Goal: Information Seeking & Learning: Learn about a topic

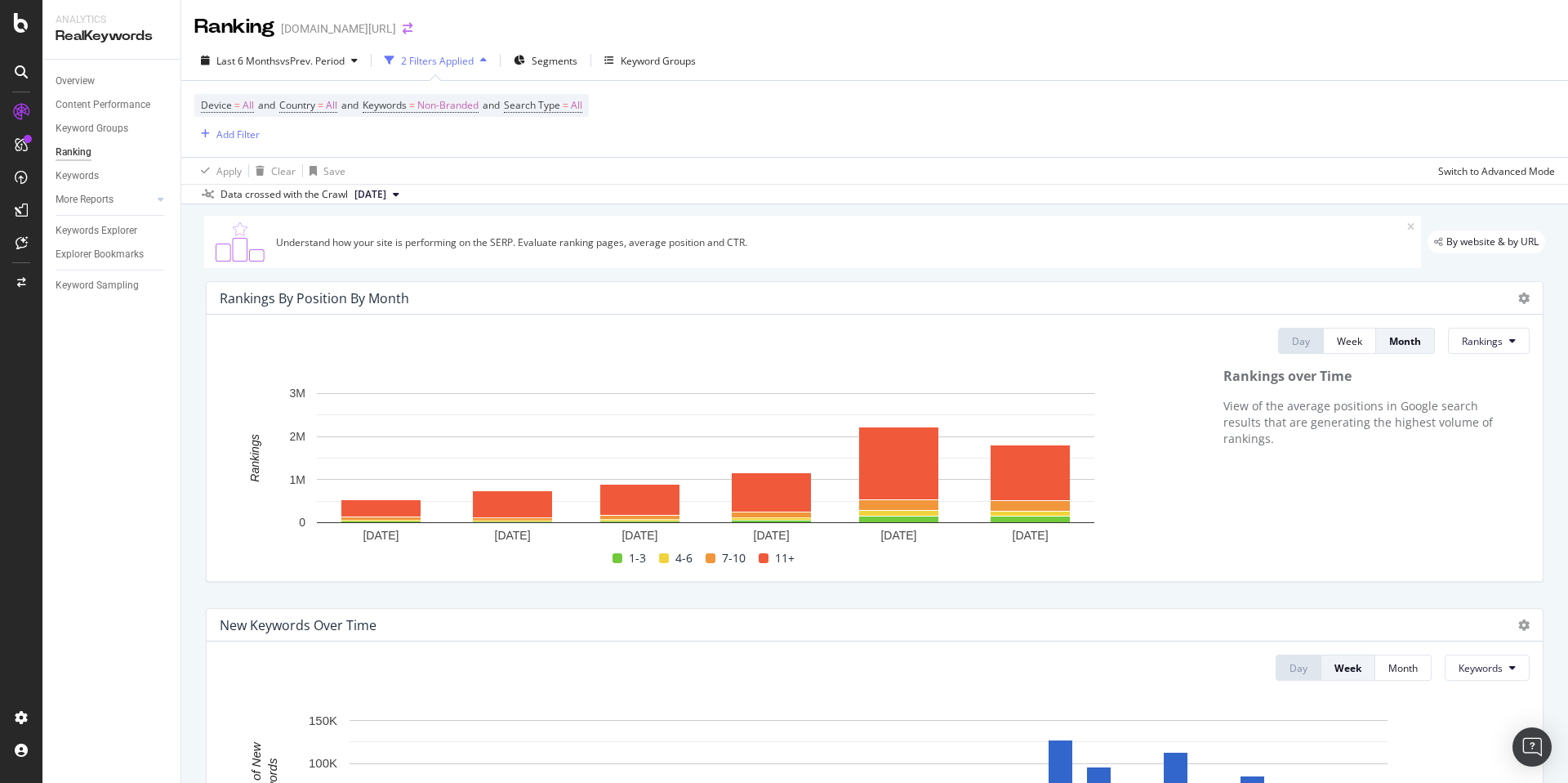
click at [402, 29] on icon "arrow-right-arrow-left" at bounding box center [407, 29] width 10 height 11
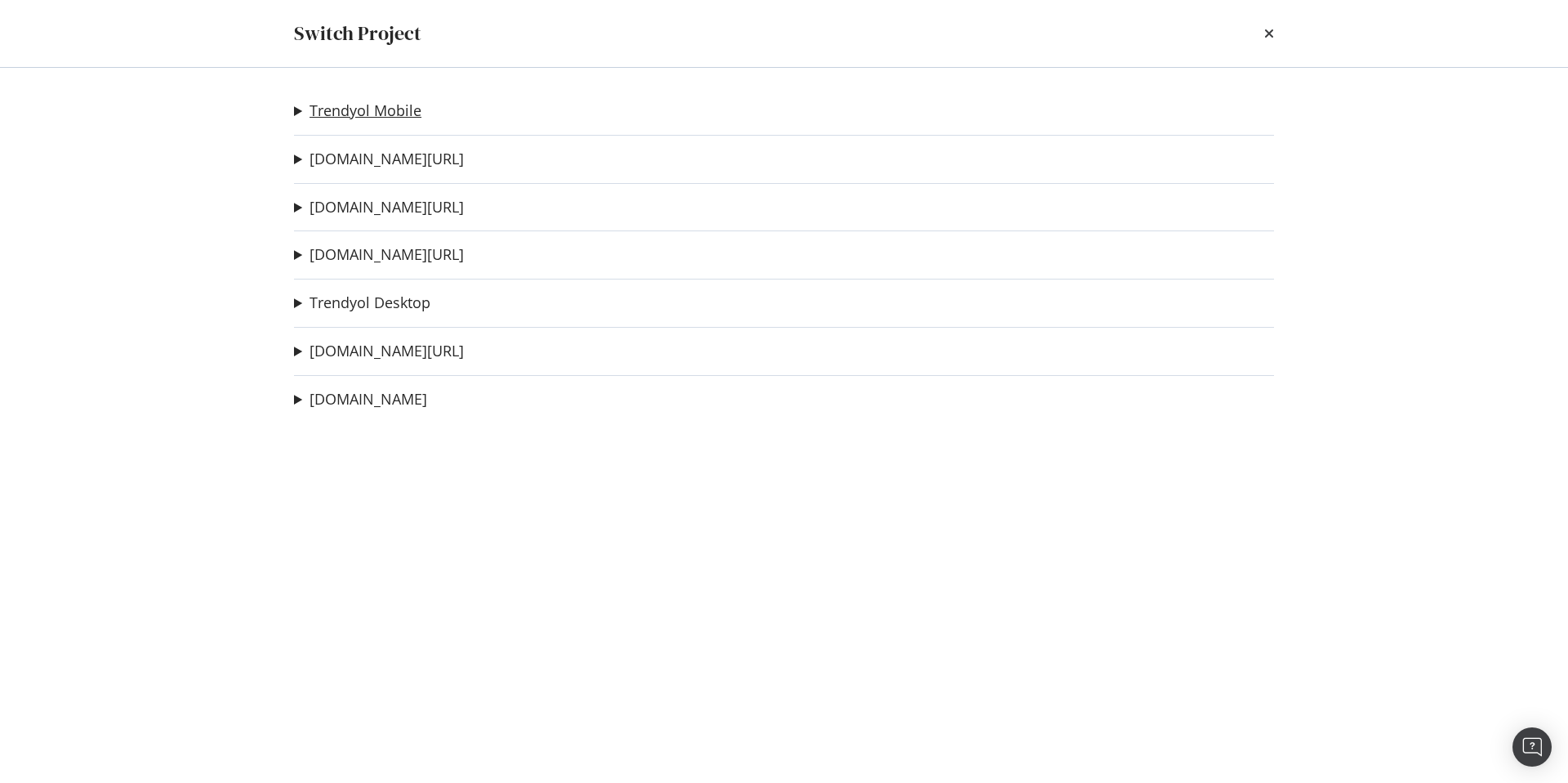
click at [370, 119] on link "Trendyol Mobile" at bounding box center [365, 111] width 112 height 17
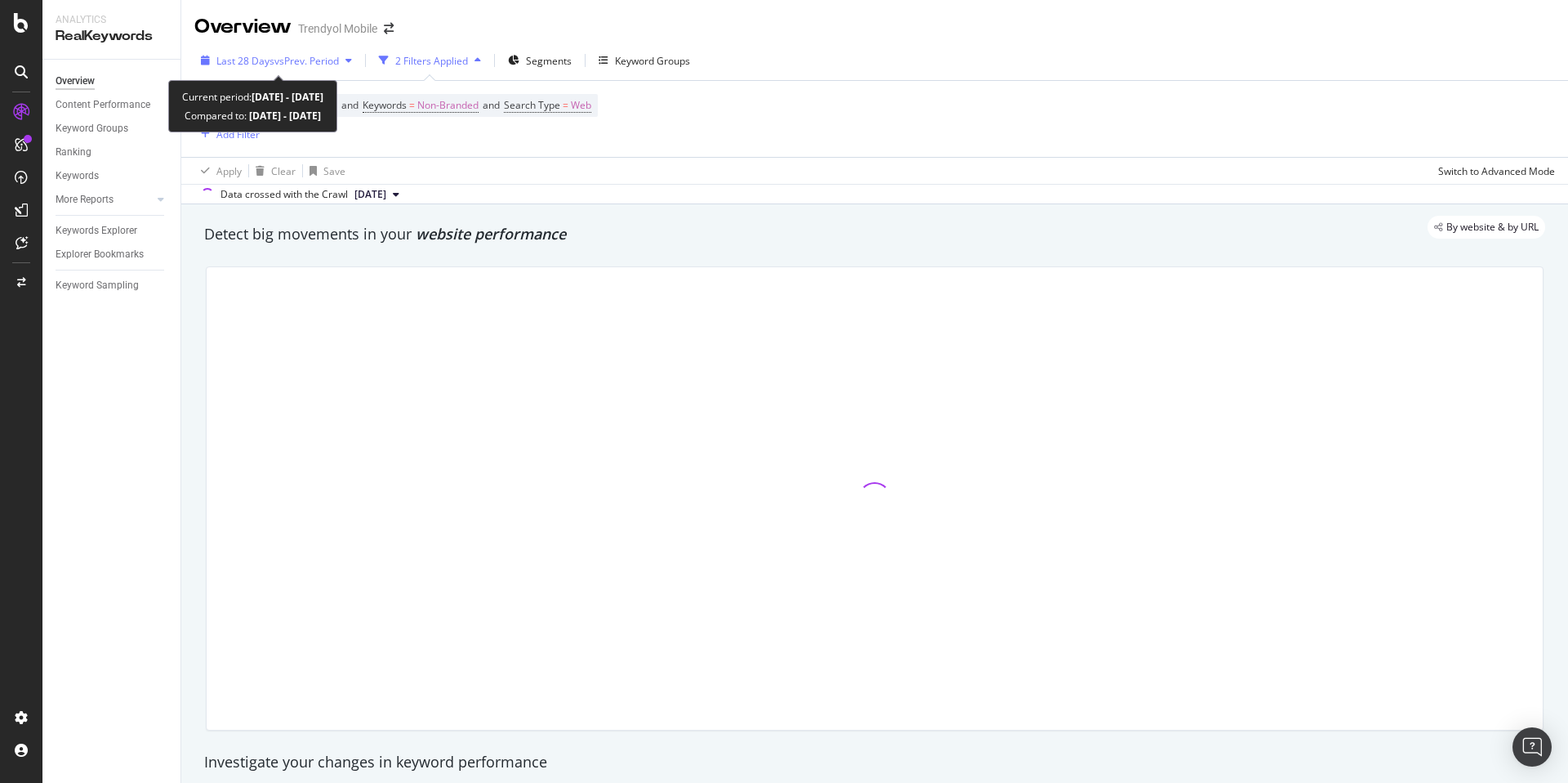
click at [262, 64] on span "Last 28 Days" at bounding box center [245, 61] width 58 height 14
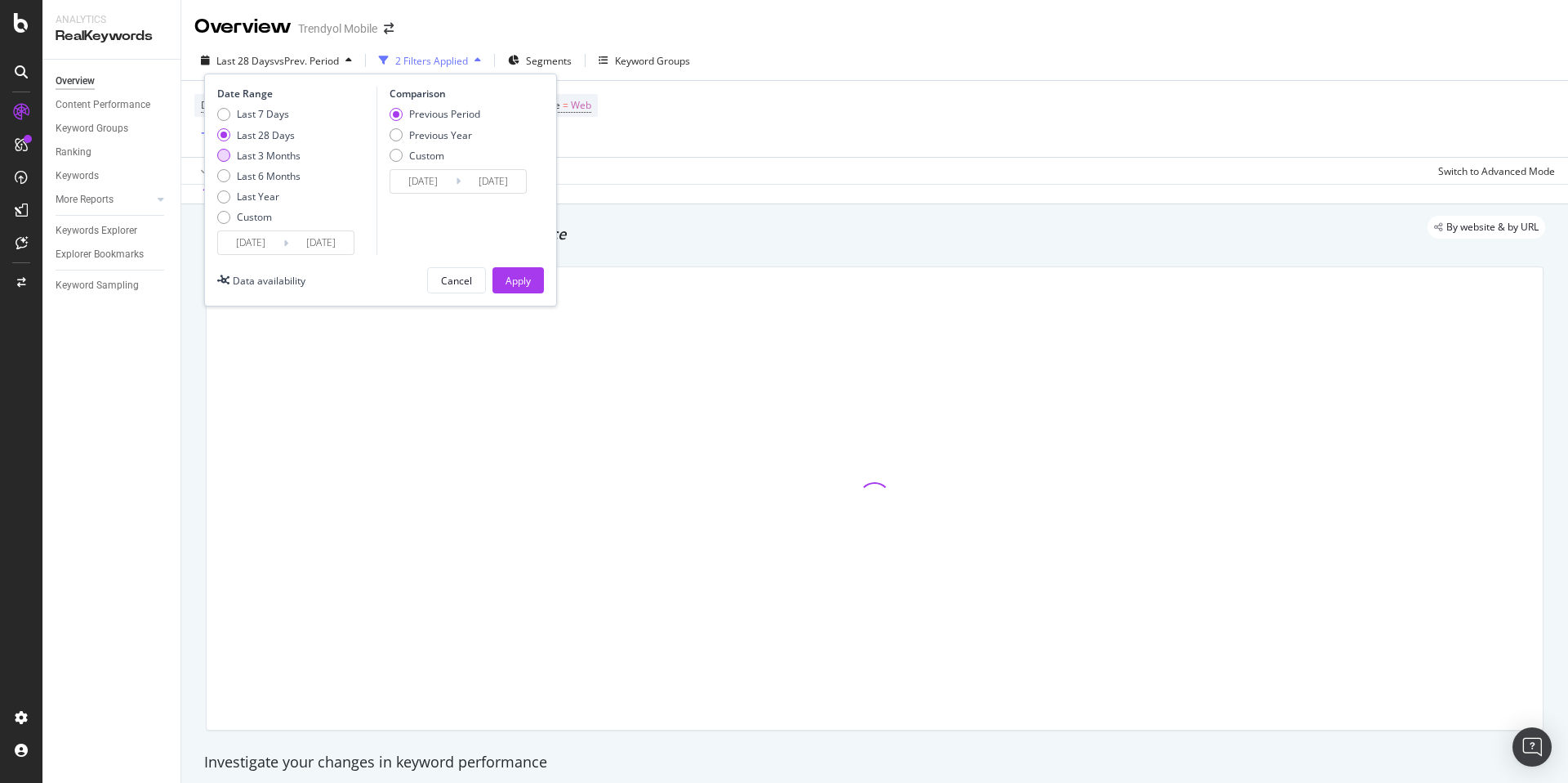
click at [283, 158] on div "Last 3 Months" at bounding box center [268, 155] width 63 height 14
type input "[DATE]"
click at [257, 217] on div "Custom" at bounding box center [254, 216] width 35 height 14
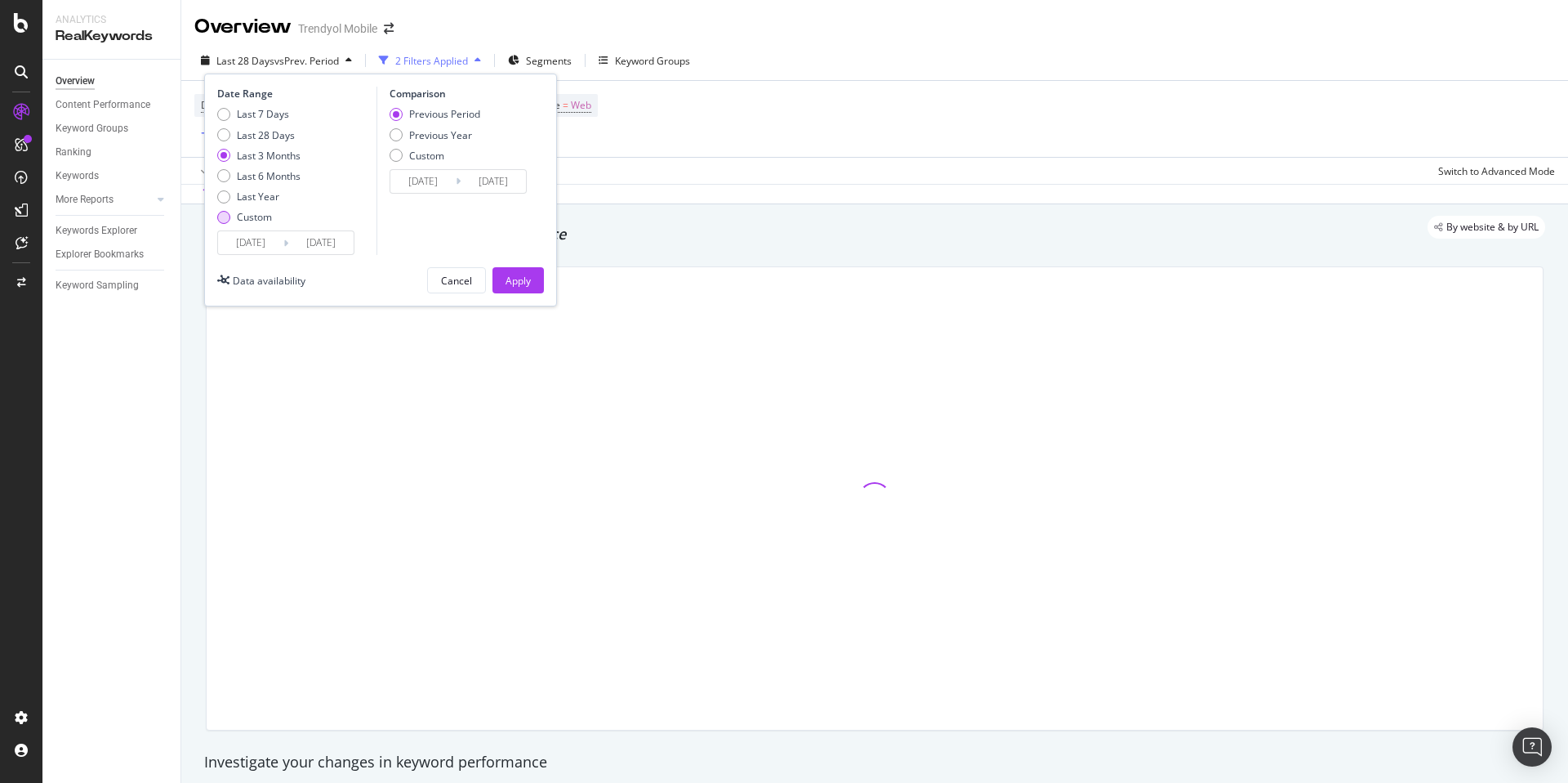
type input "[DATE]"
click at [267, 240] on input "[DATE]" at bounding box center [251, 242] width 65 height 23
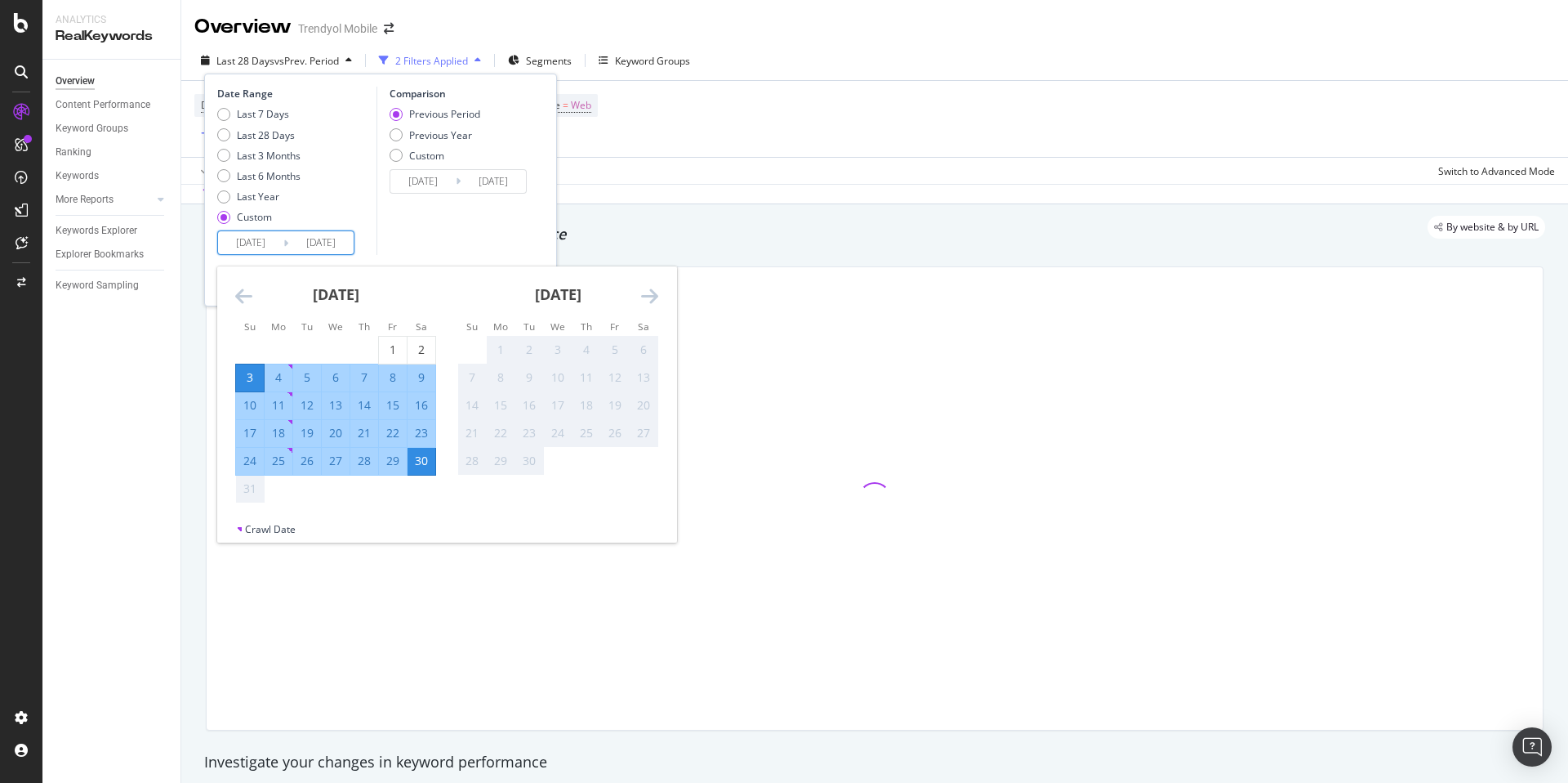
click at [241, 304] on icon "Move backward to switch to the previous month." at bounding box center [243, 295] width 17 height 20
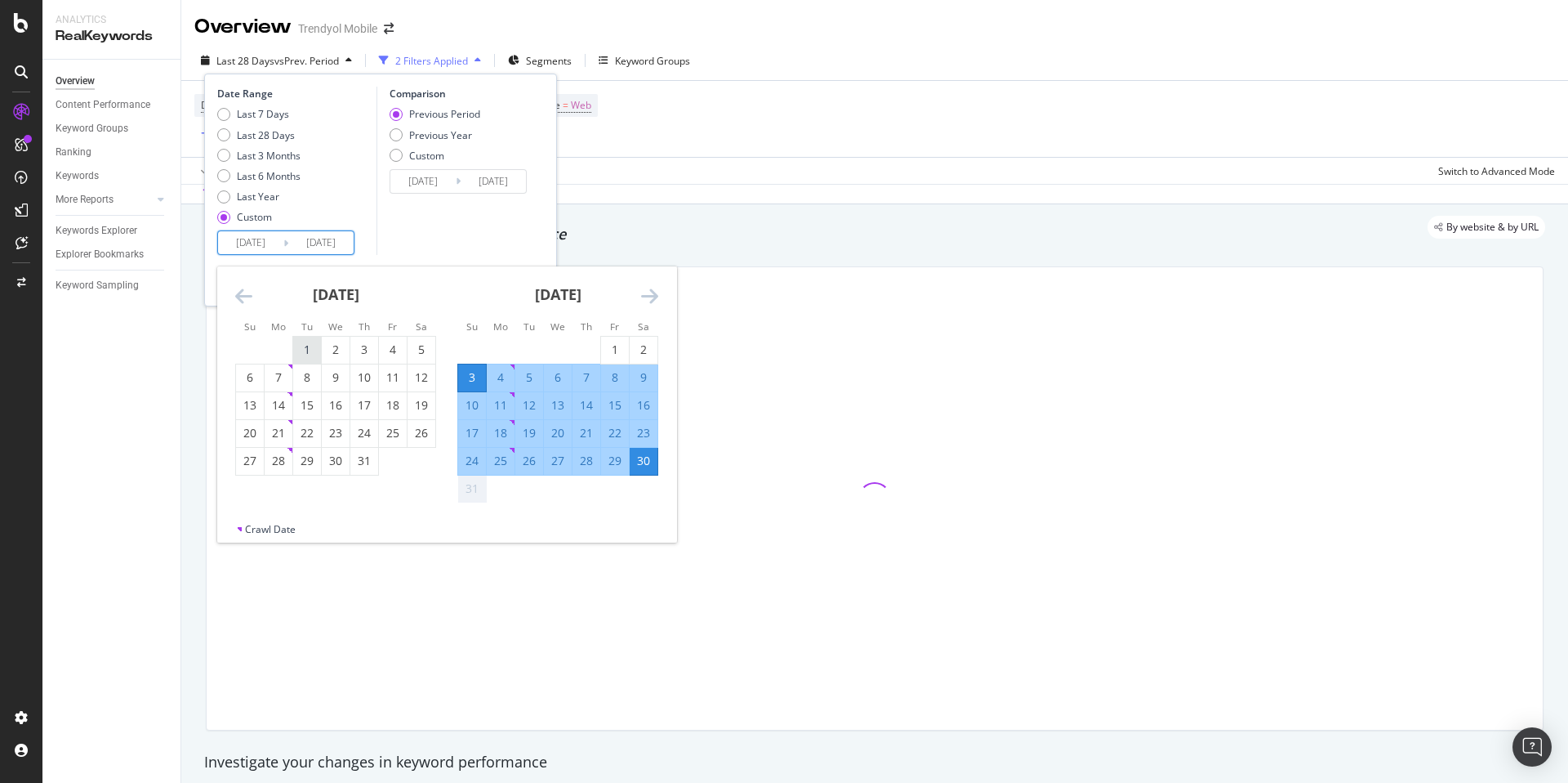
click at [307, 352] on div "1" at bounding box center [307, 350] width 28 height 17
type input "[DATE]"
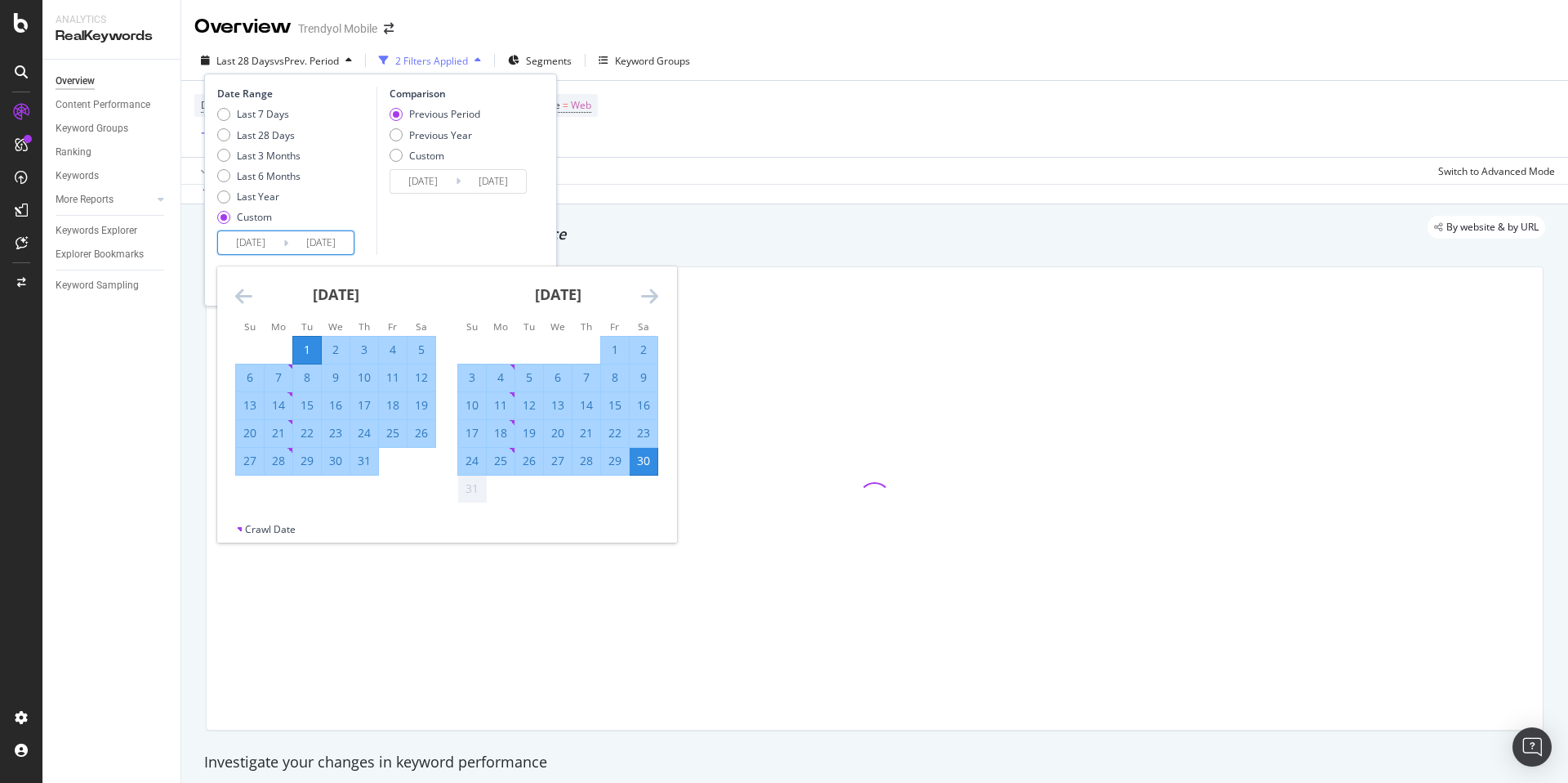
click at [360, 466] on div "31" at bounding box center [364, 460] width 28 height 17
type input "[DATE]"
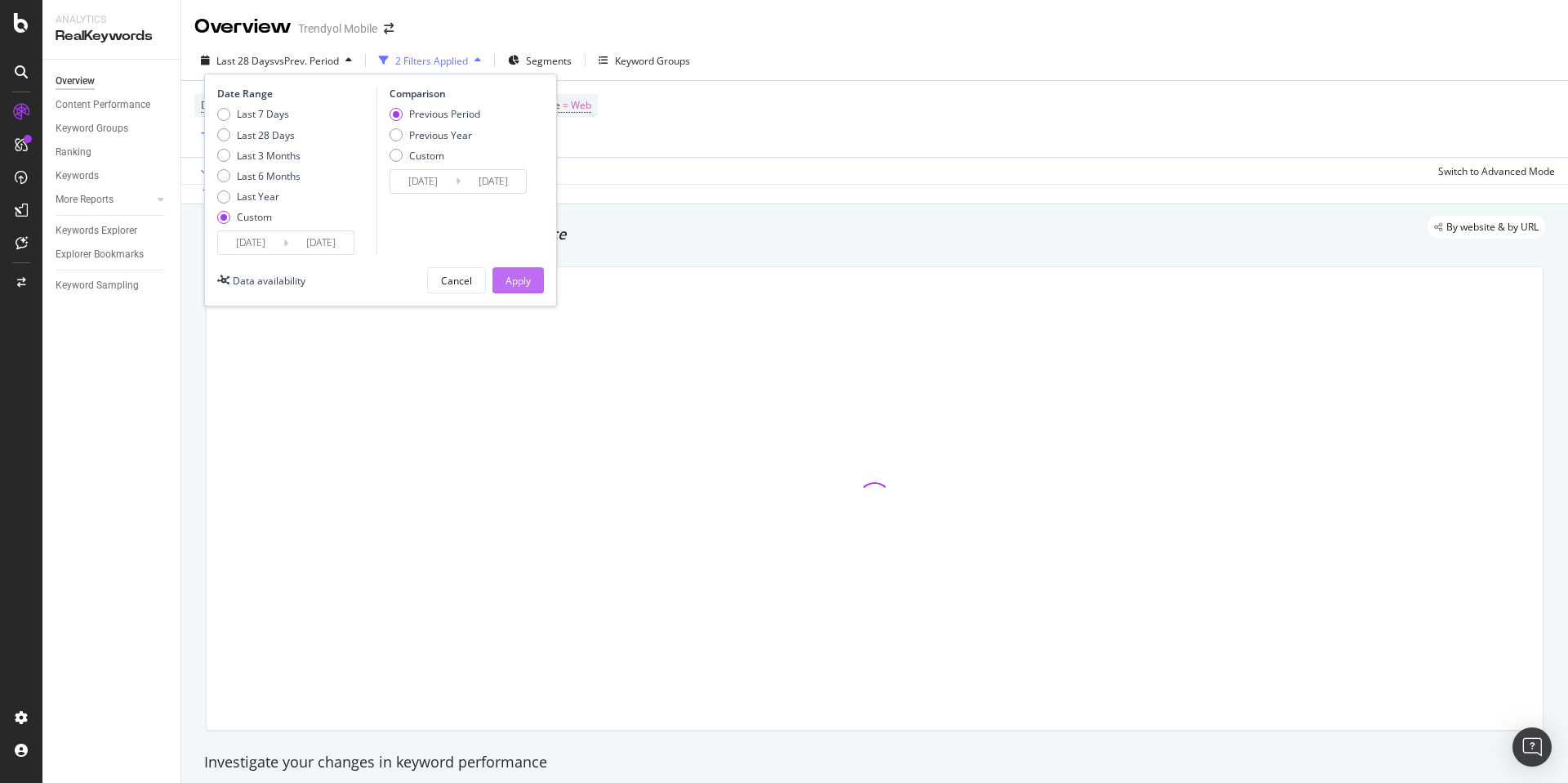
click at [532, 279] on button "Apply" at bounding box center [517, 281] width 51 height 26
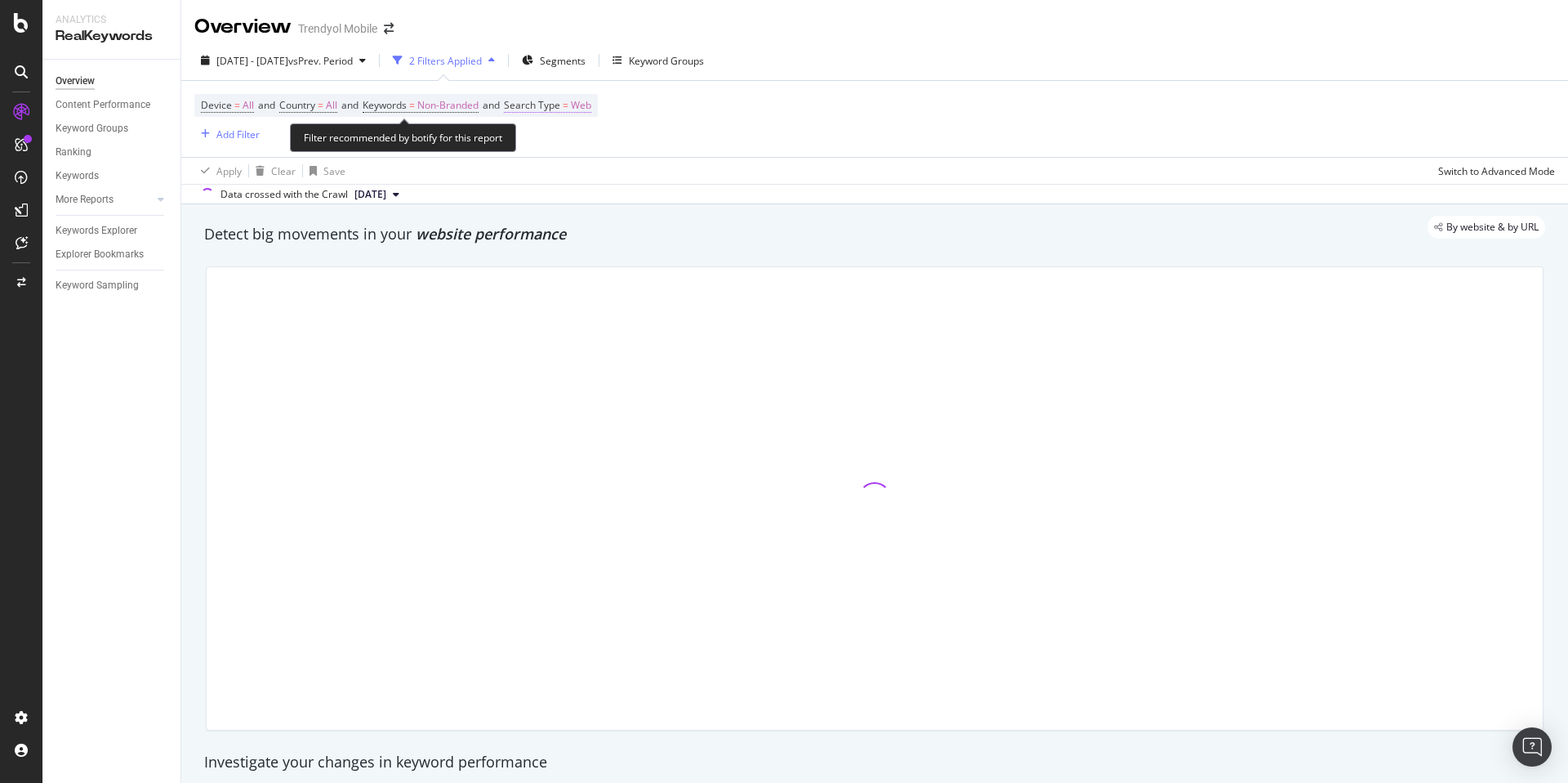
click at [560, 108] on span "Search Type" at bounding box center [532, 104] width 56 height 14
click at [555, 146] on icon at bounding box center [561, 144] width 11 height 10
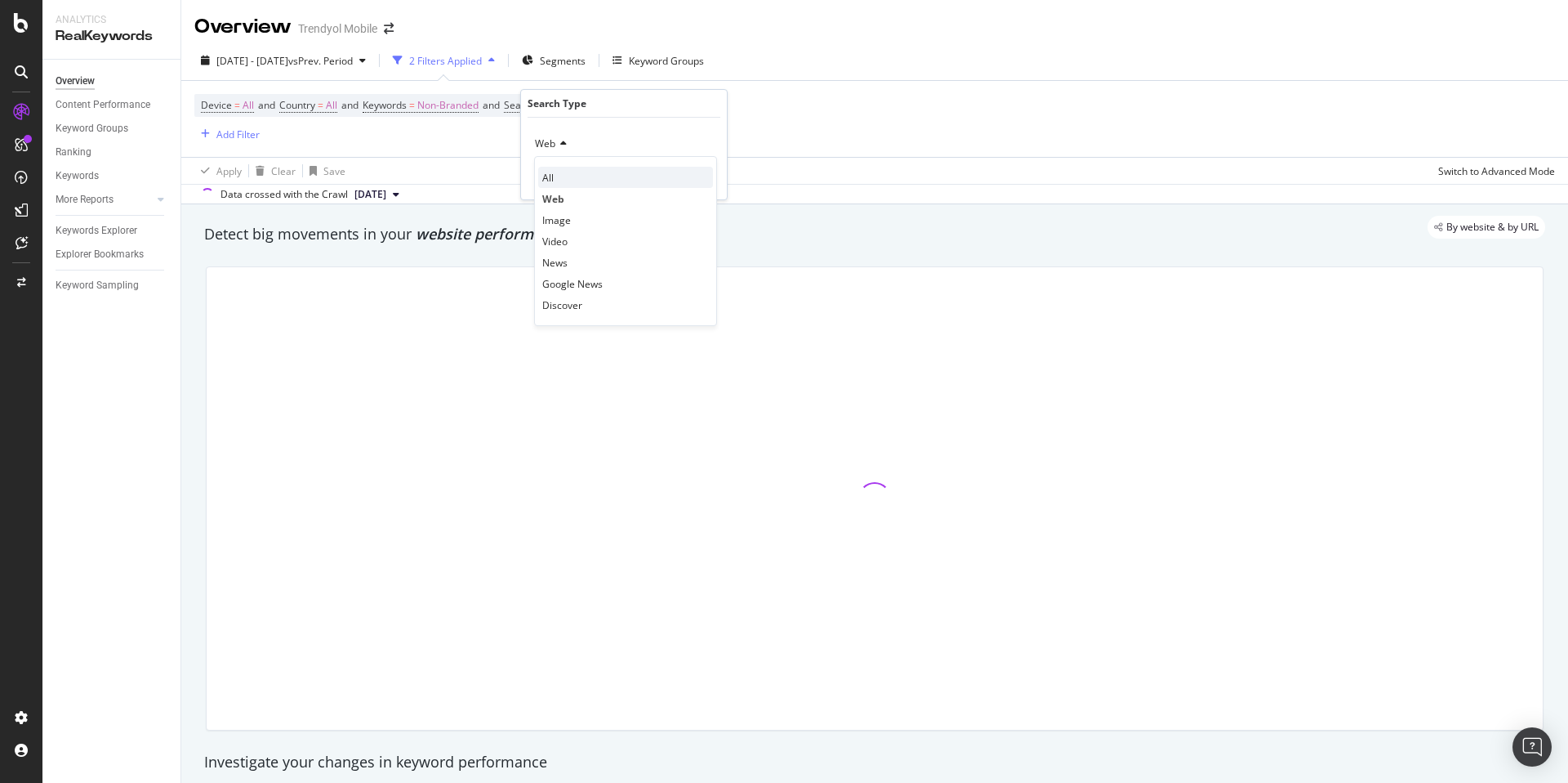
click at [566, 169] on div "All" at bounding box center [626, 177] width 175 height 21
click at [699, 178] on div "Apply" at bounding box center [701, 178] width 25 height 14
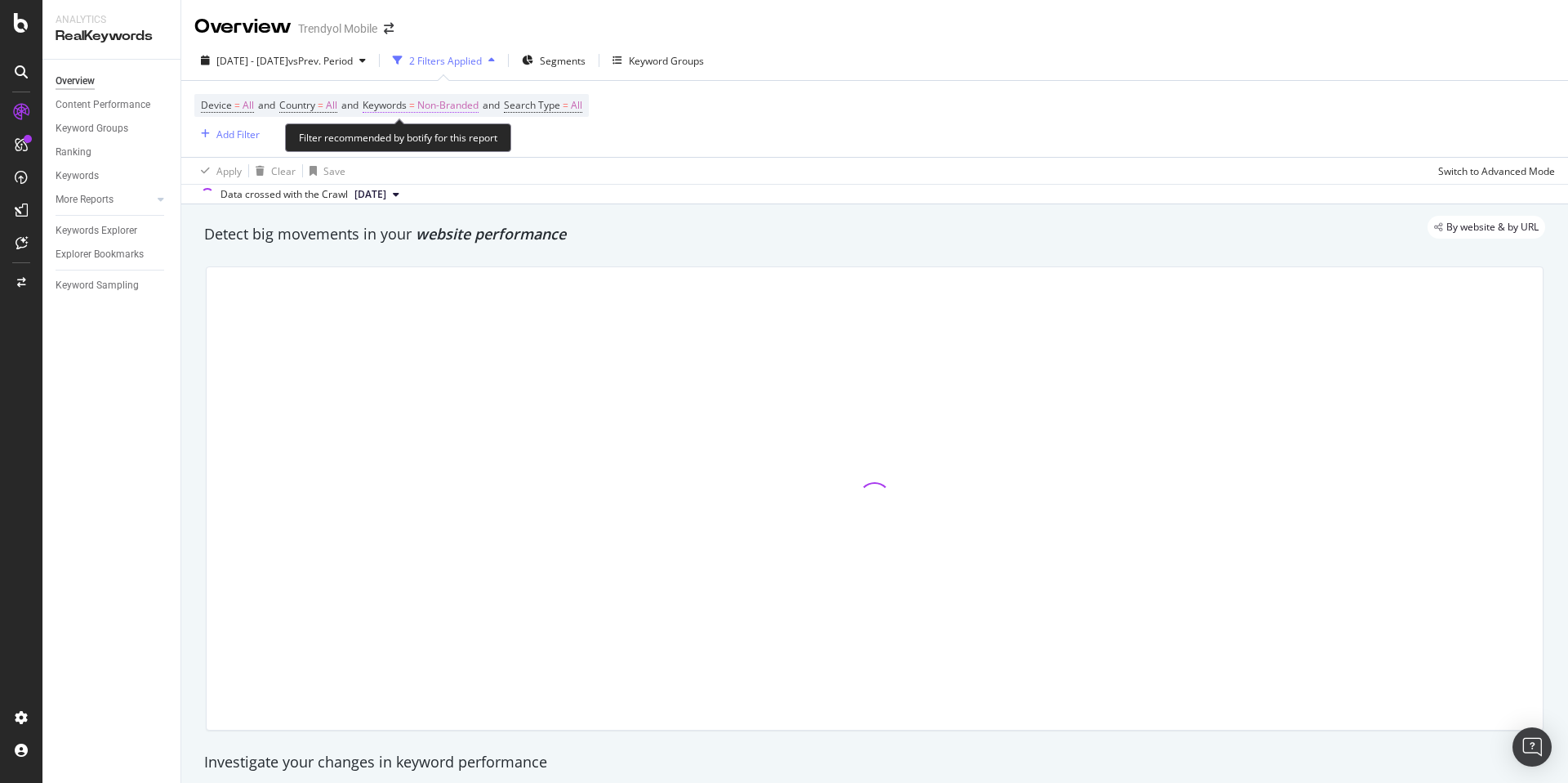
click at [437, 106] on span "Non-Branded" at bounding box center [448, 105] width 61 height 23
click at [443, 148] on span "Non-Branded" at bounding box center [420, 143] width 68 height 14
click at [443, 143] on span "Non-Branded" at bounding box center [420, 143] width 68 height 14
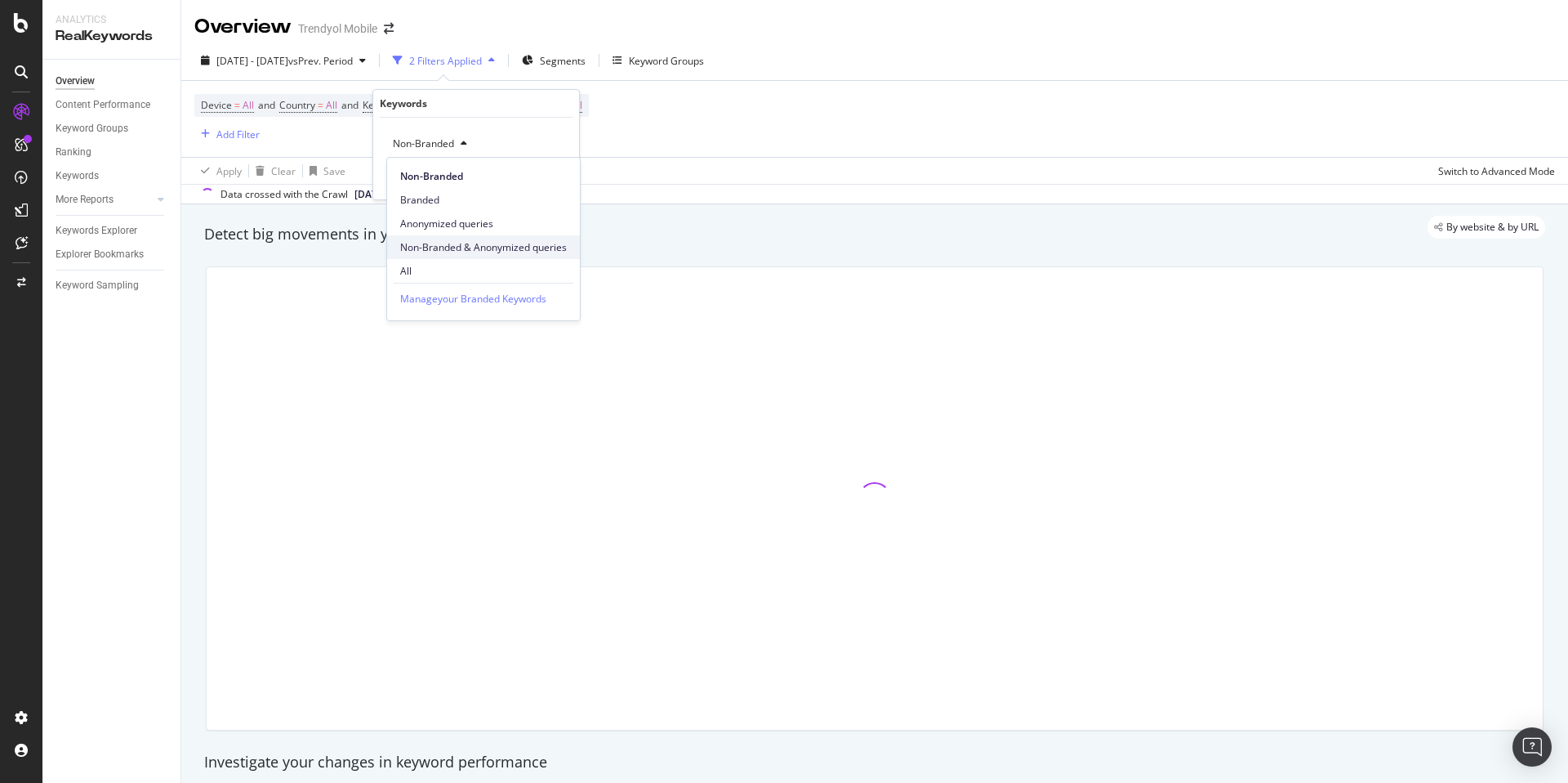
click at [435, 243] on span "Non-Branded & Anonymized queries" at bounding box center [483, 248] width 167 height 15
click at [525, 150] on div "Non-Branded & Anonymized queries" at bounding box center [483, 144] width 193 height 24
click at [476, 174] on span "Non-Branded" at bounding box center [484, 176] width 170 height 15
click at [578, 185] on div "Keywords Non-Branded Cancel Add filter Apply" at bounding box center [476, 144] width 208 height 111
click at [552, 185] on button "Apply" at bounding box center [541, 178] width 48 height 17
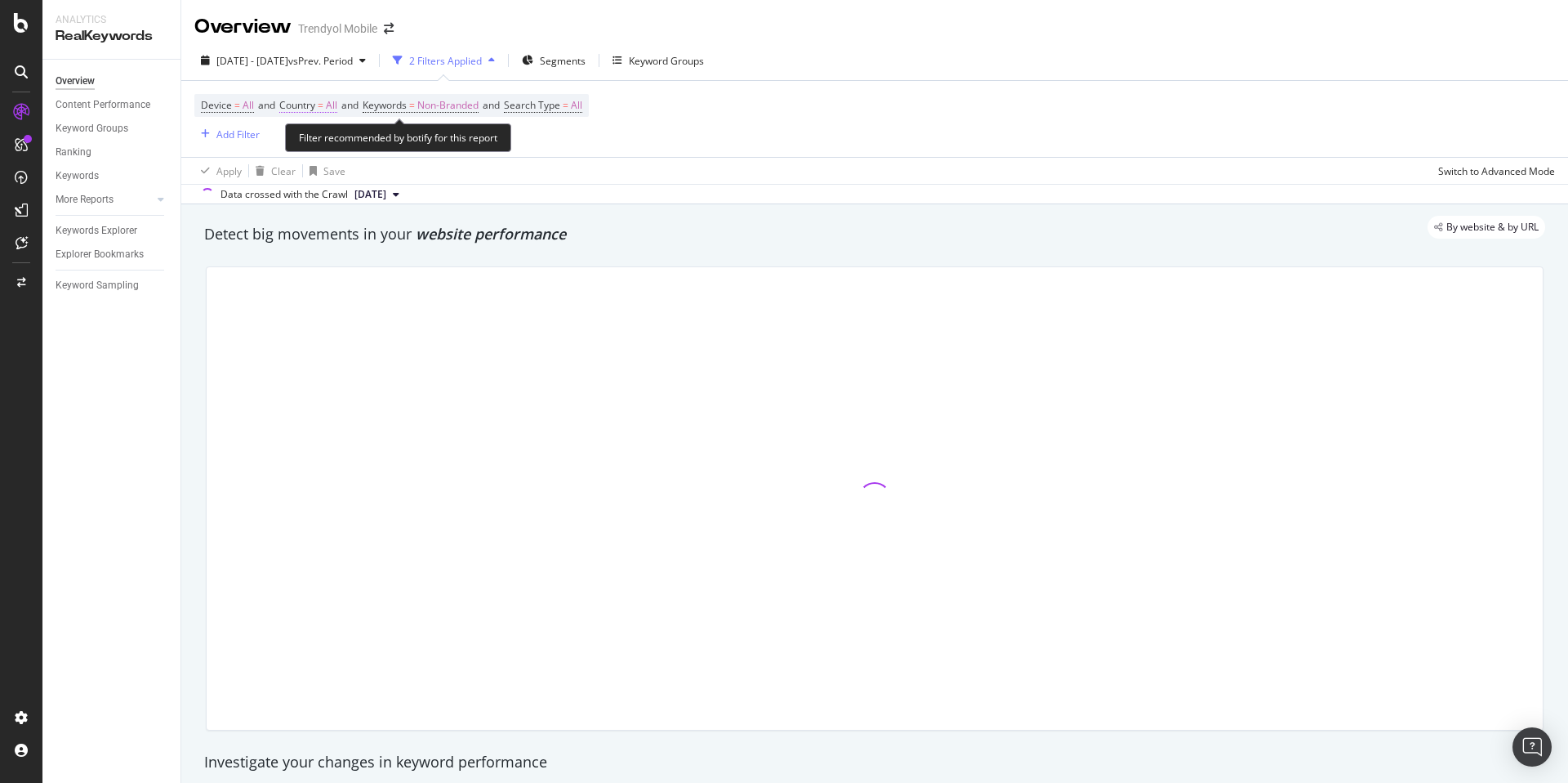
click at [307, 109] on span "Country" at bounding box center [297, 104] width 36 height 14
click at [321, 141] on div "All" at bounding box center [387, 144] width 180 height 26
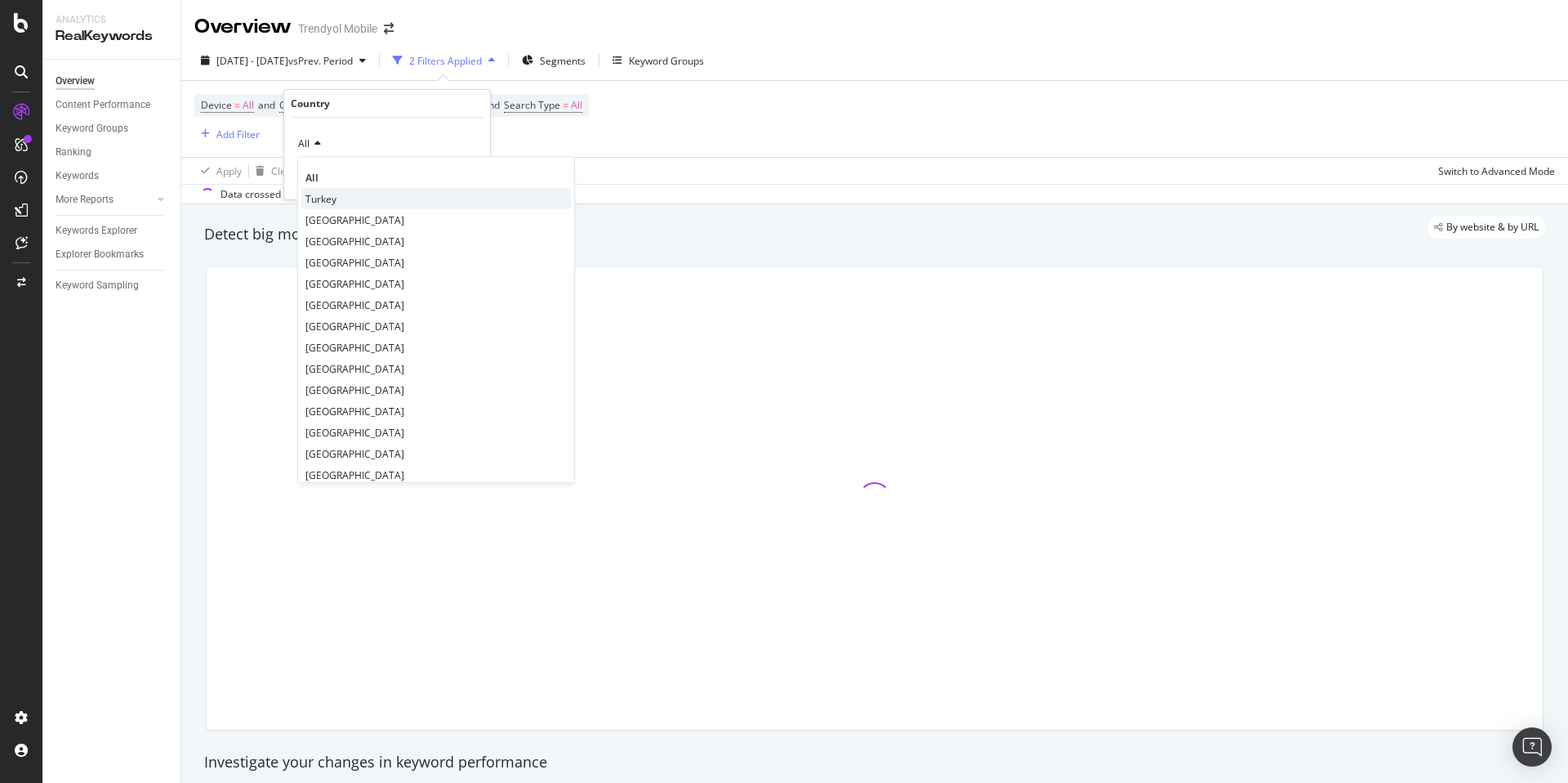
click at [334, 196] on span "Turkey" at bounding box center [320, 199] width 31 height 14
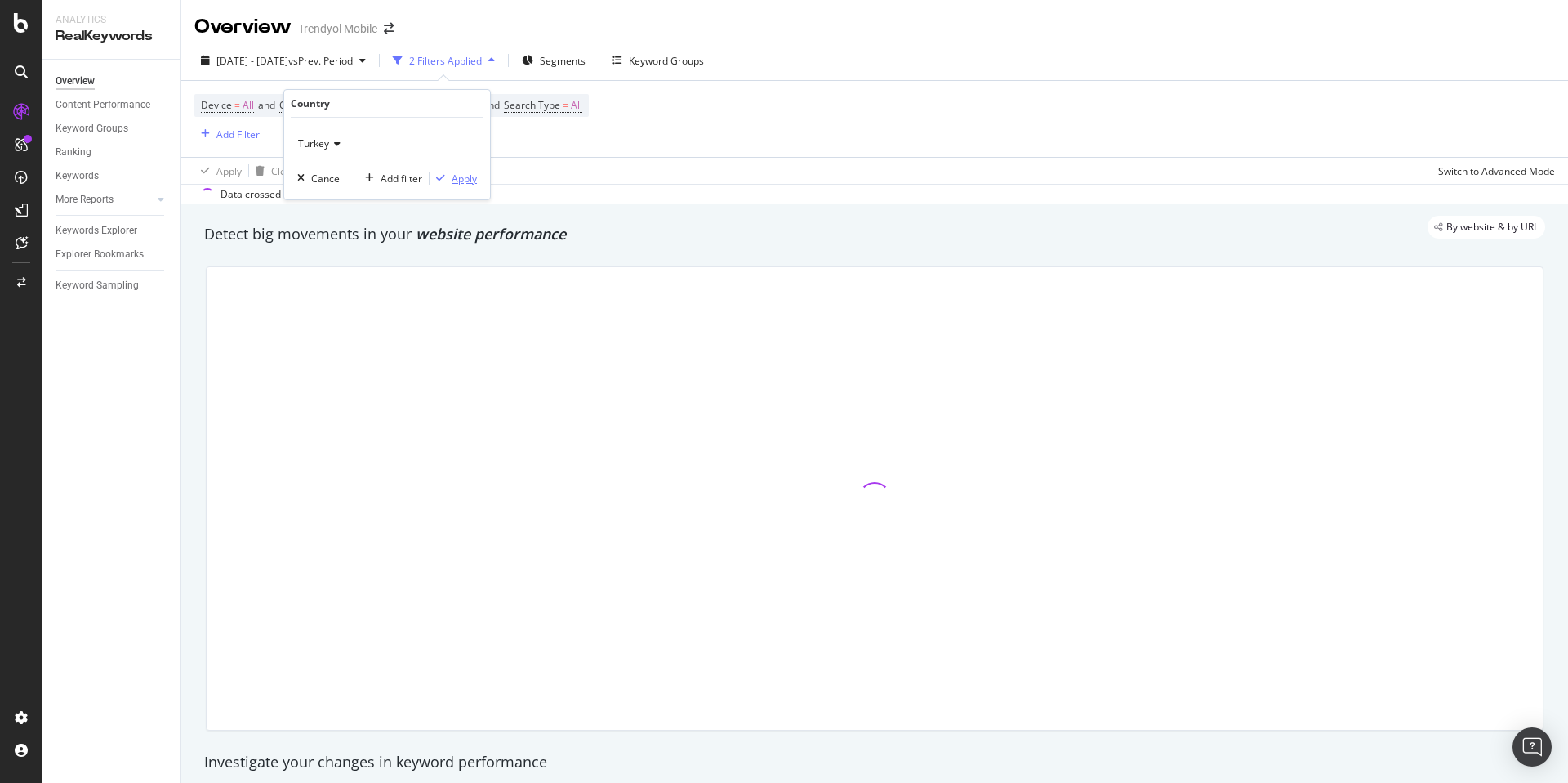
click at [469, 182] on div "Apply" at bounding box center [464, 178] width 25 height 14
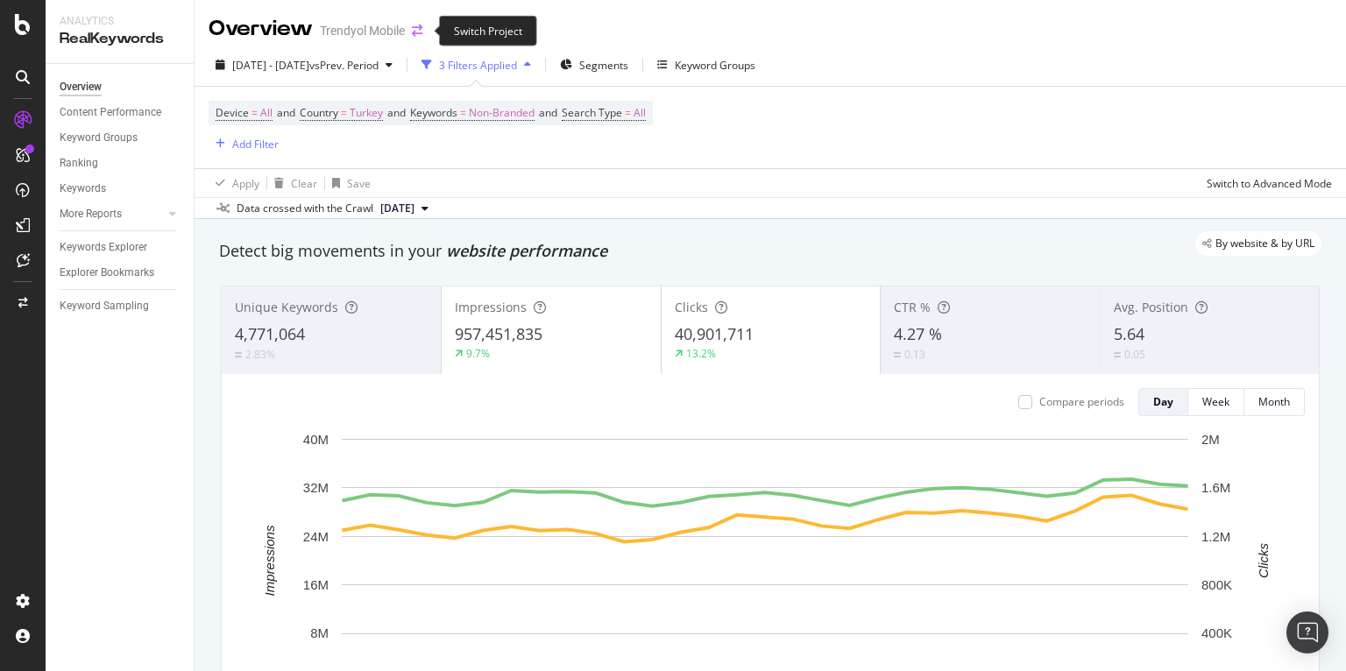
click at [415, 34] on icon "arrow-right-arrow-left" at bounding box center [417, 31] width 11 height 12
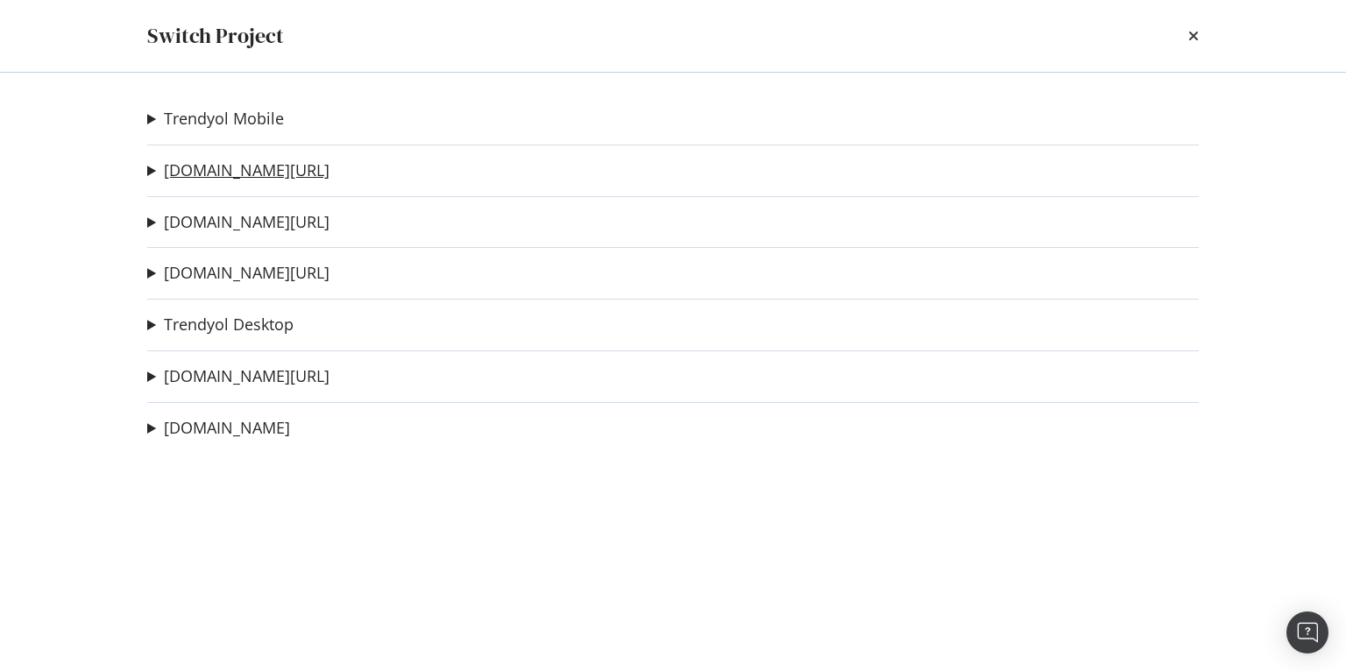
click at [236, 173] on link "[DOMAIN_NAME][URL]" at bounding box center [247, 170] width 166 height 18
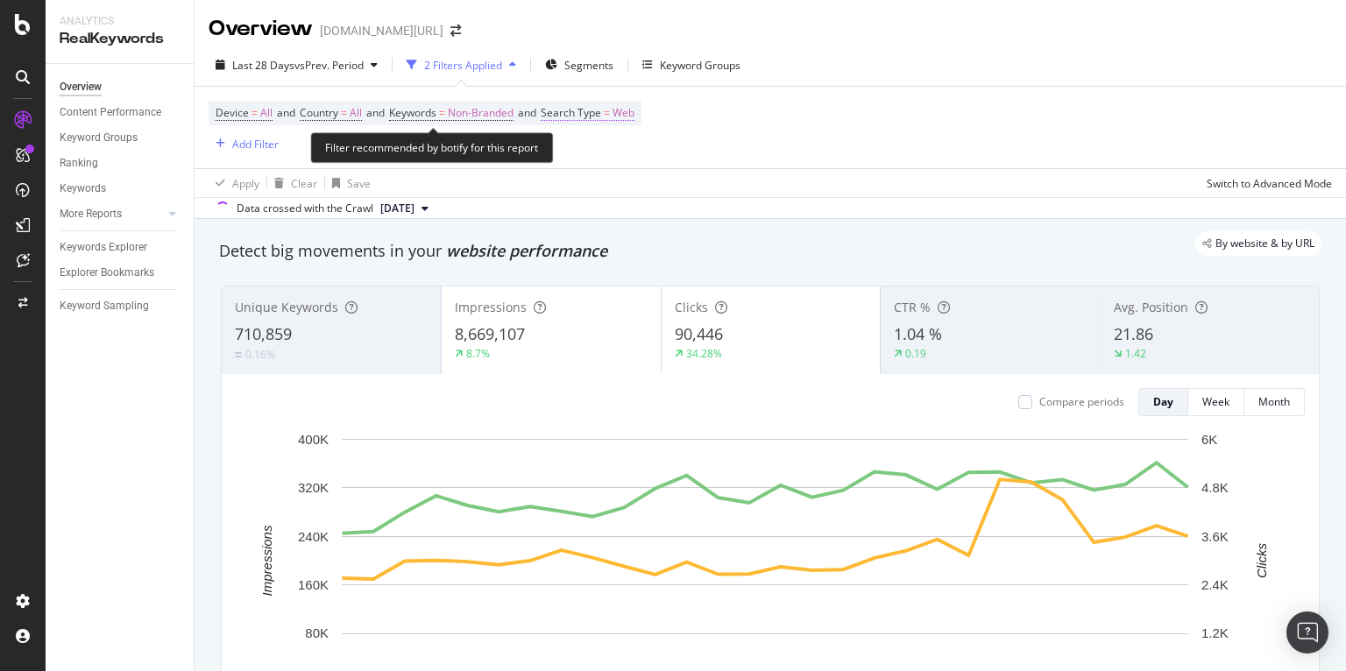
click at [601, 114] on span "Search Type" at bounding box center [571, 112] width 60 height 15
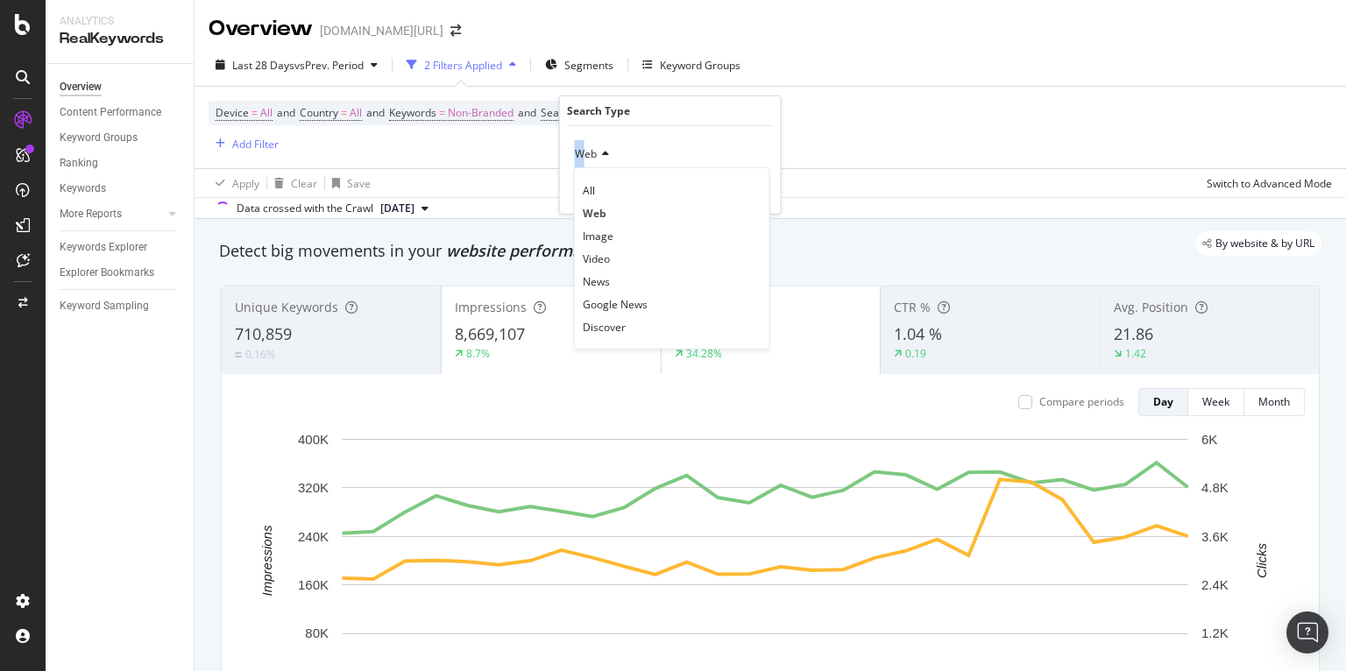
click at [579, 155] on span "Web" at bounding box center [586, 153] width 22 height 15
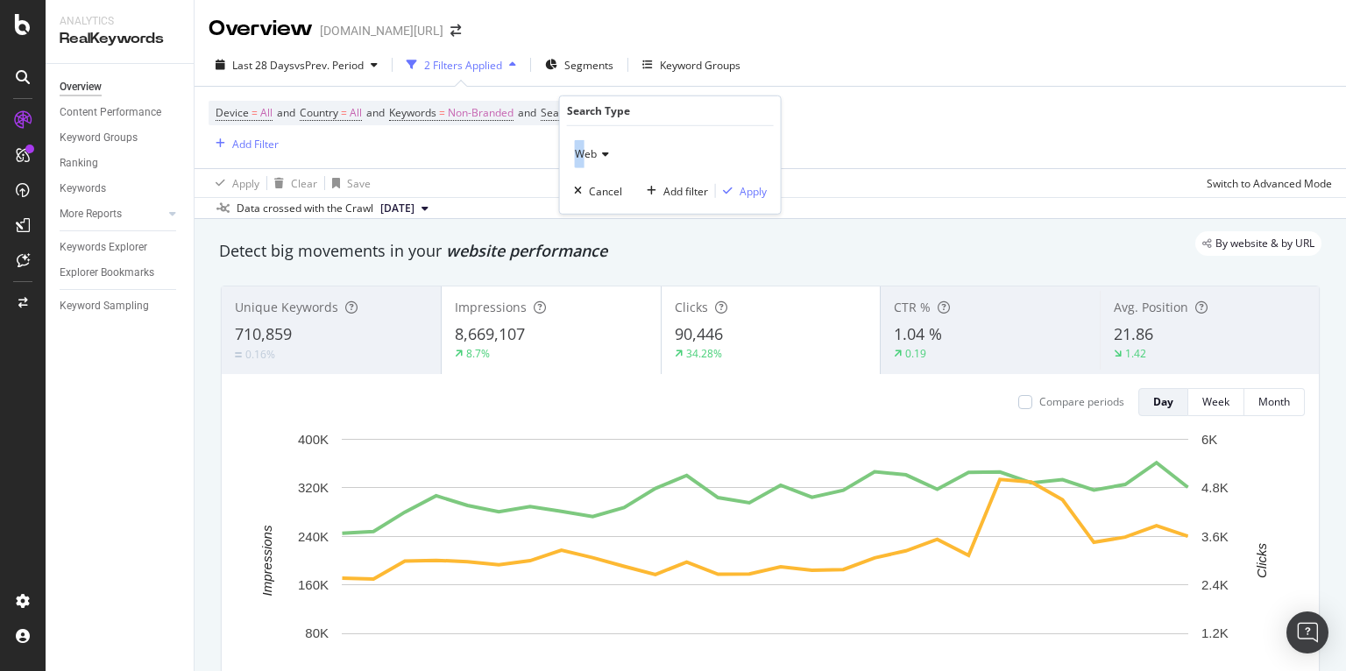
click at [582, 146] on span "Web" at bounding box center [586, 153] width 22 height 15
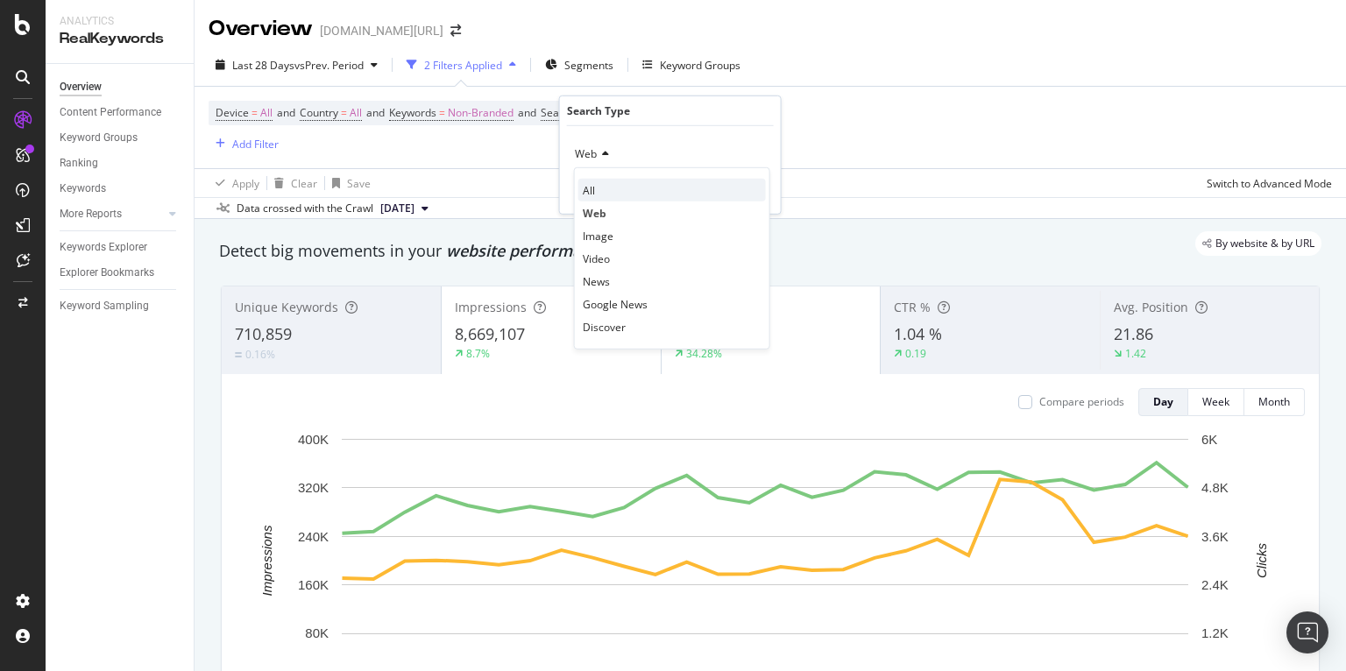
click at [613, 194] on div "All" at bounding box center [672, 190] width 188 height 23
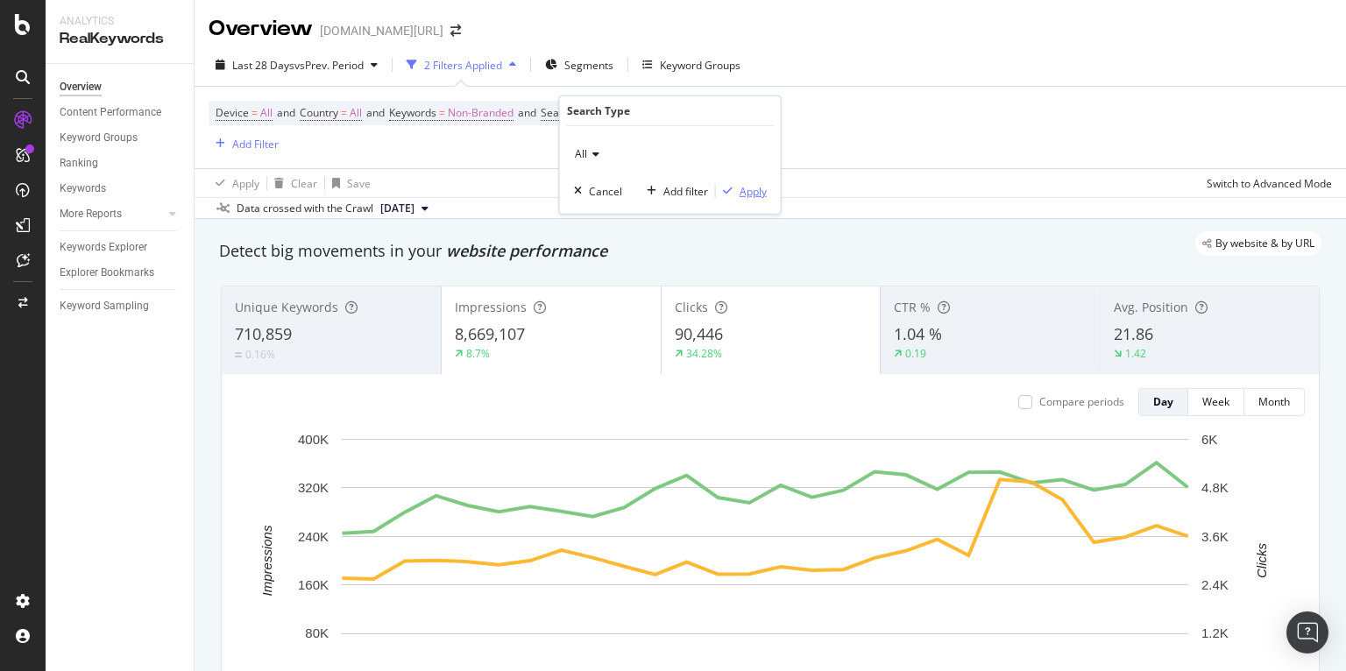
click at [755, 195] on div "Apply" at bounding box center [753, 190] width 27 height 15
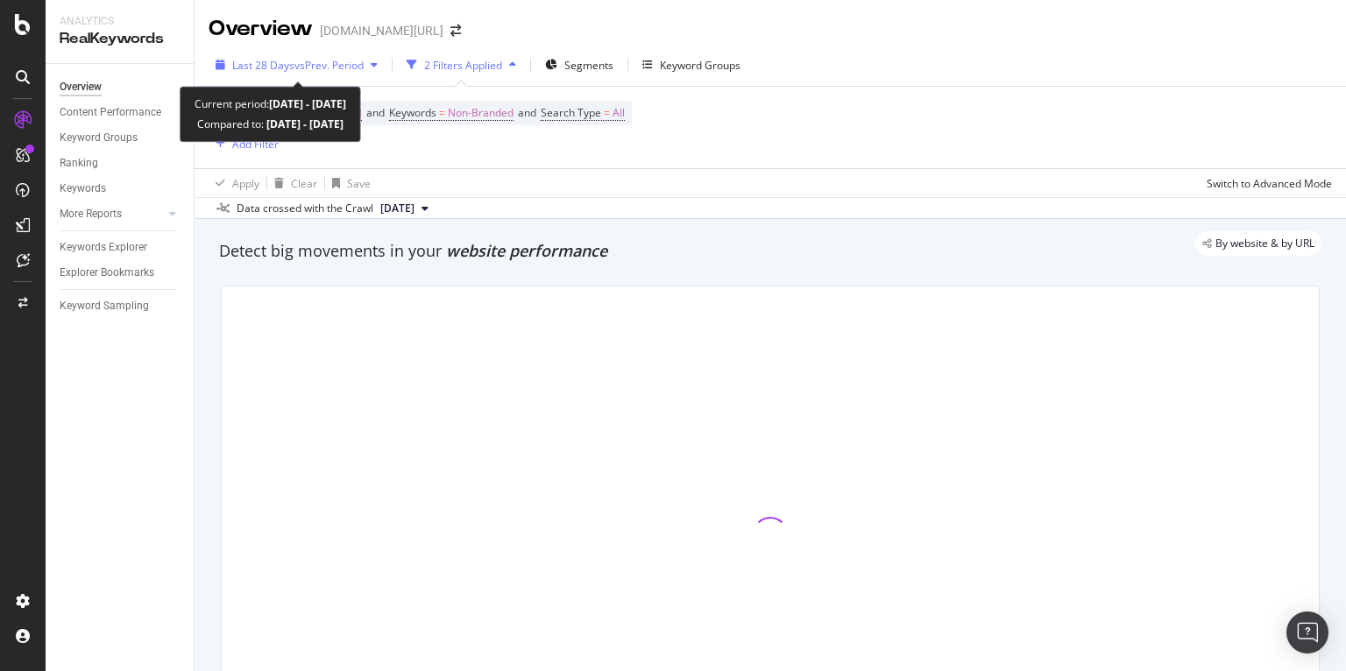
click at [300, 58] on span "vs Prev. Period" at bounding box center [328, 65] width 69 height 15
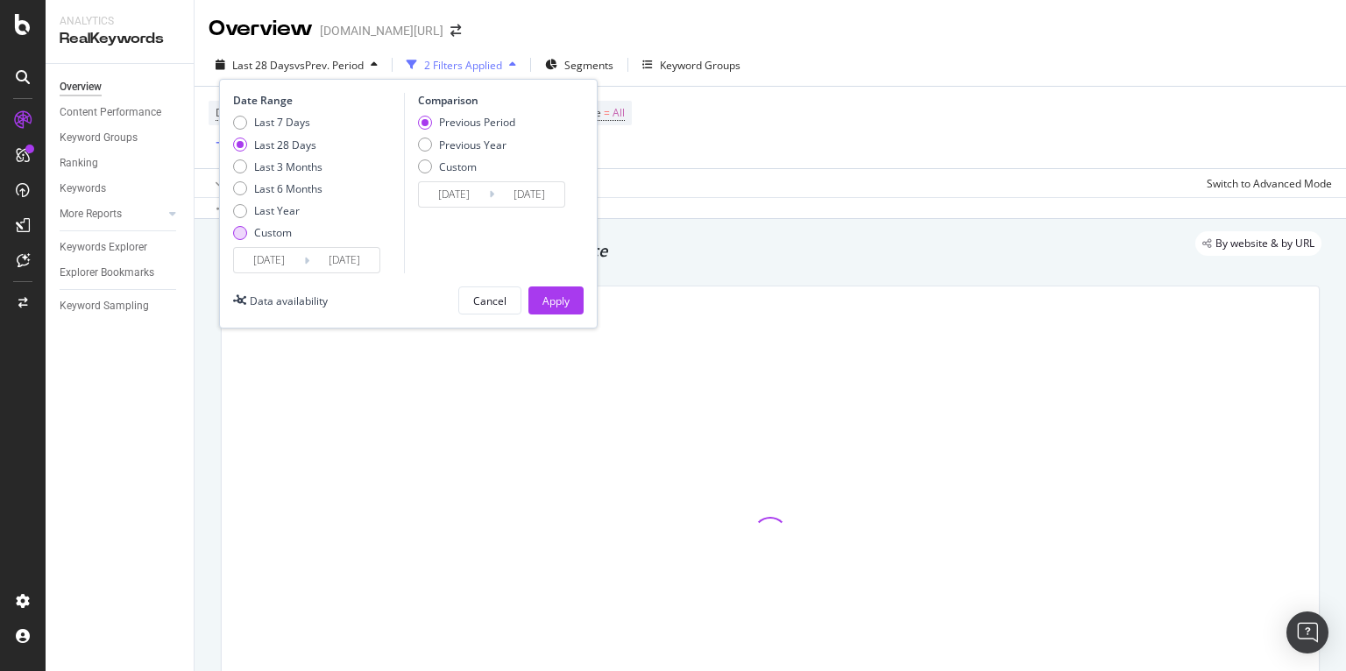
click at [278, 236] on div "Custom" at bounding box center [273, 232] width 38 height 15
click at [299, 261] on input "[DATE]" at bounding box center [269, 260] width 70 height 25
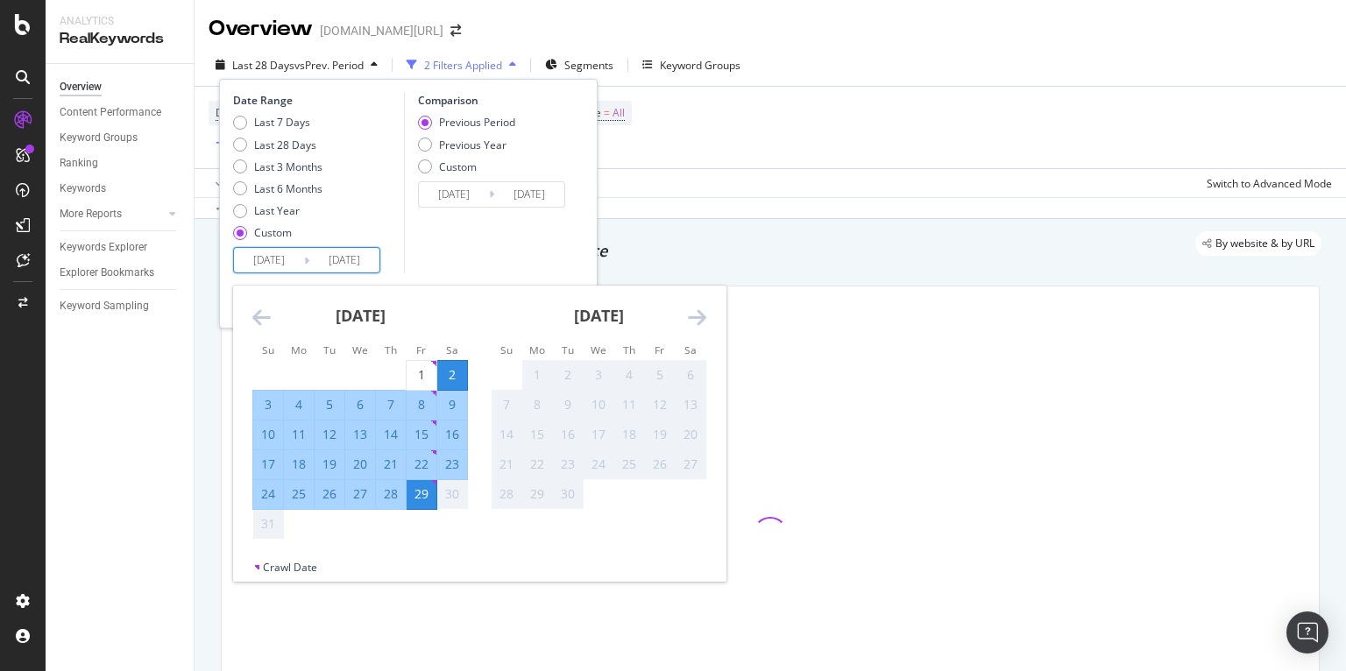
click at [268, 315] on icon "Move backward to switch to the previous month." at bounding box center [261, 317] width 18 height 21
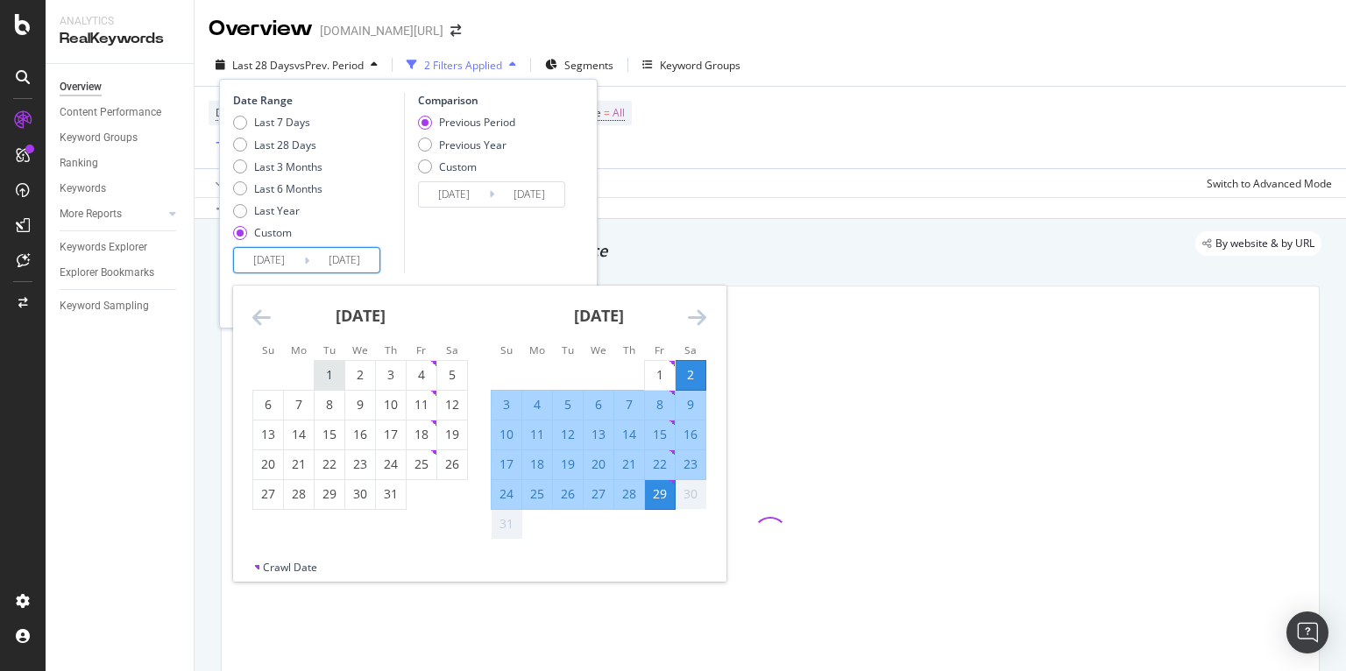
click at [328, 368] on div "1" at bounding box center [330, 375] width 30 height 18
type input "[DATE]"
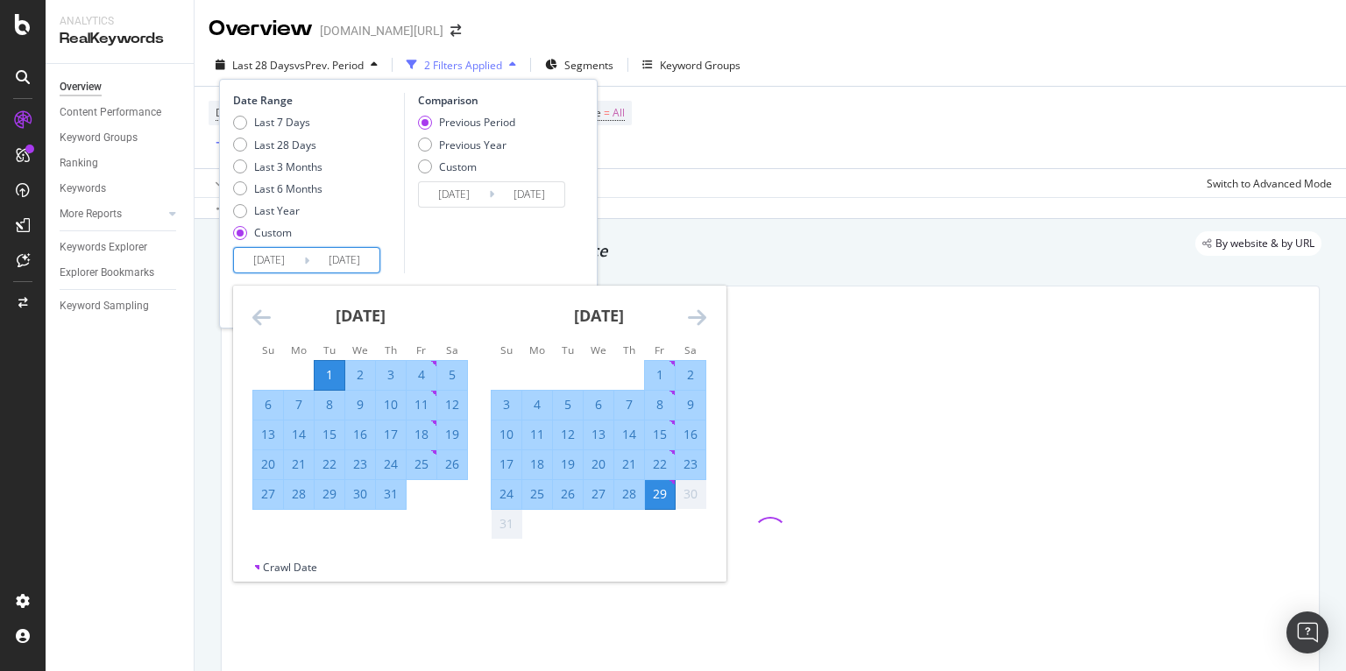
click at [390, 489] on div "31" at bounding box center [391, 494] width 30 height 18
type input "[DATE]"
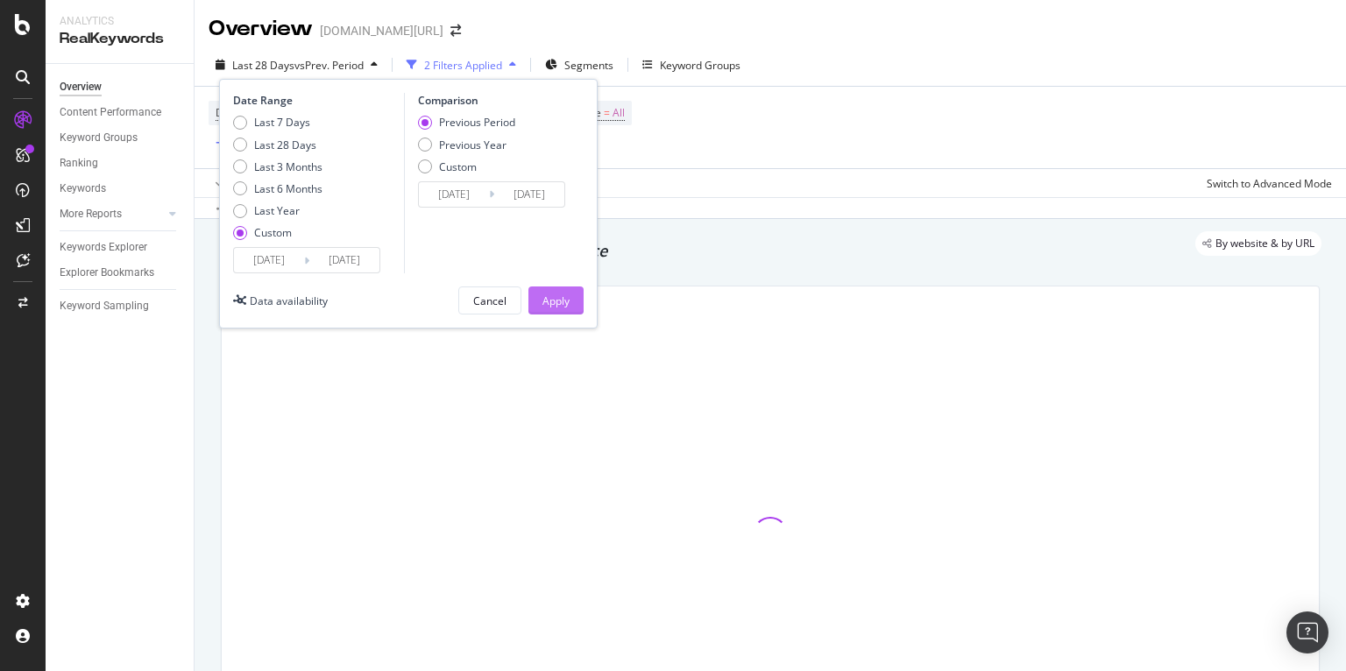
click at [563, 302] on div "Apply" at bounding box center [555, 301] width 27 height 15
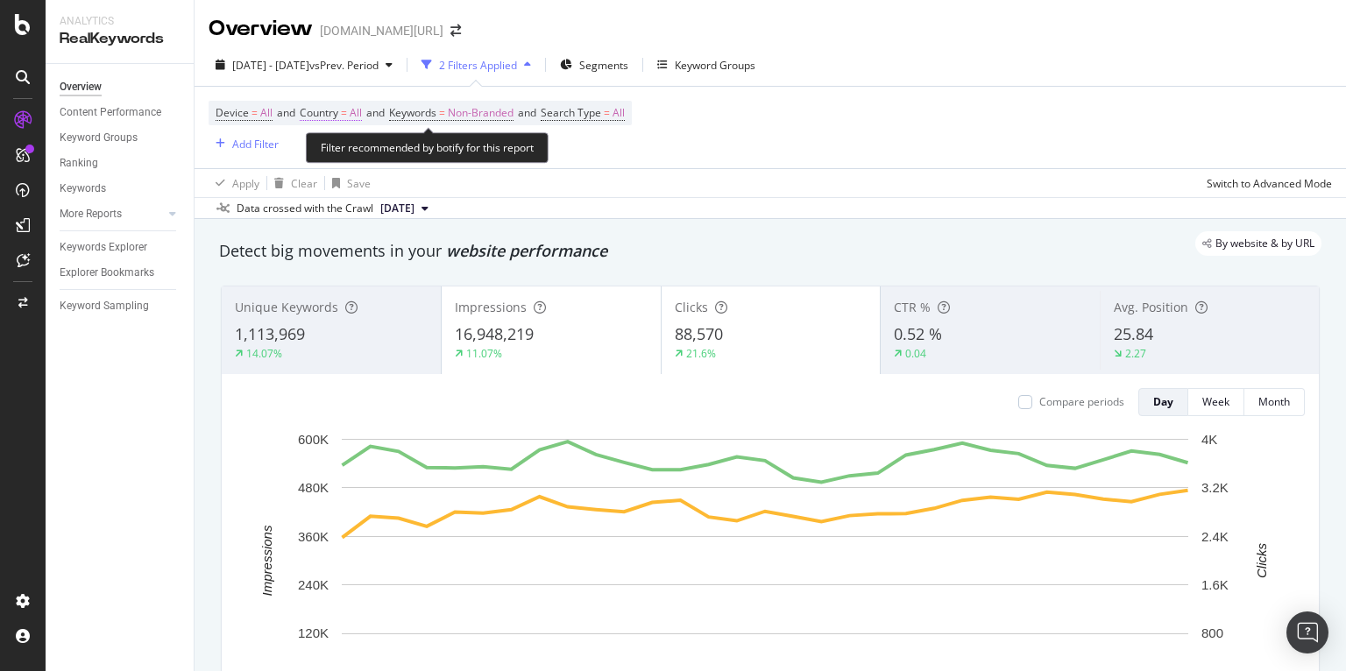
click at [353, 111] on span "Country = All" at bounding box center [331, 113] width 62 height 16
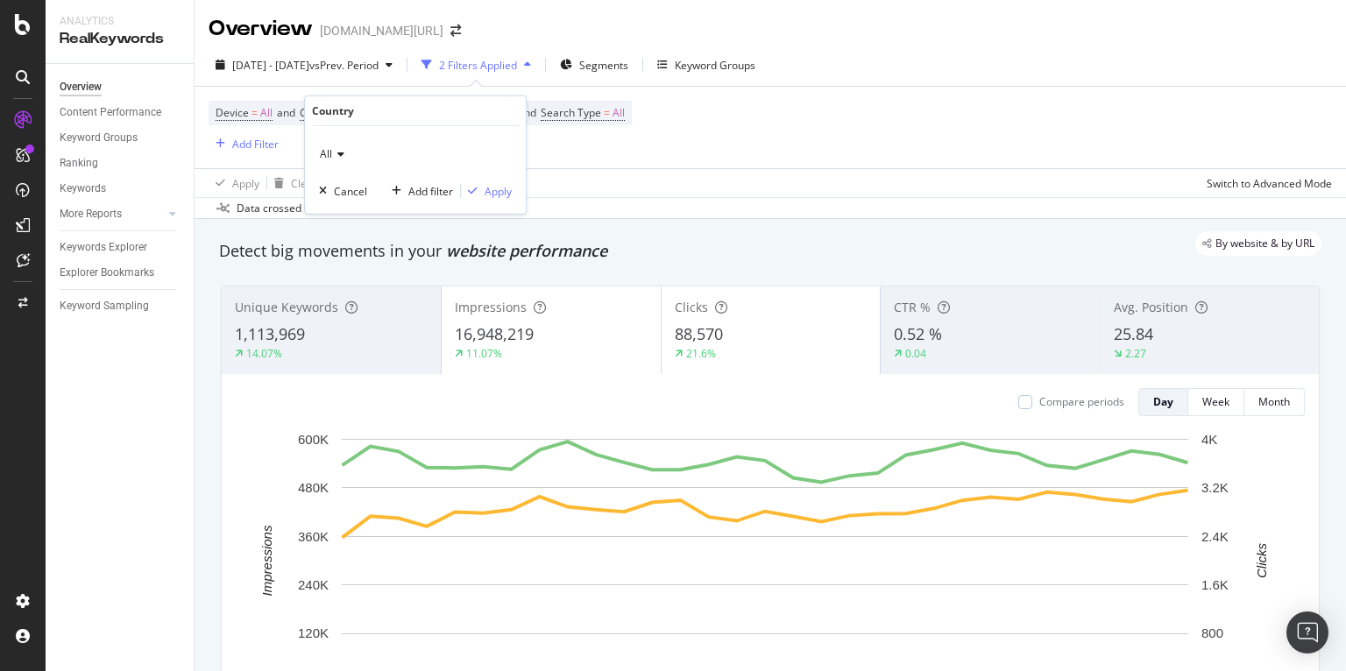
click at [338, 145] on div "All" at bounding box center [415, 154] width 193 height 28
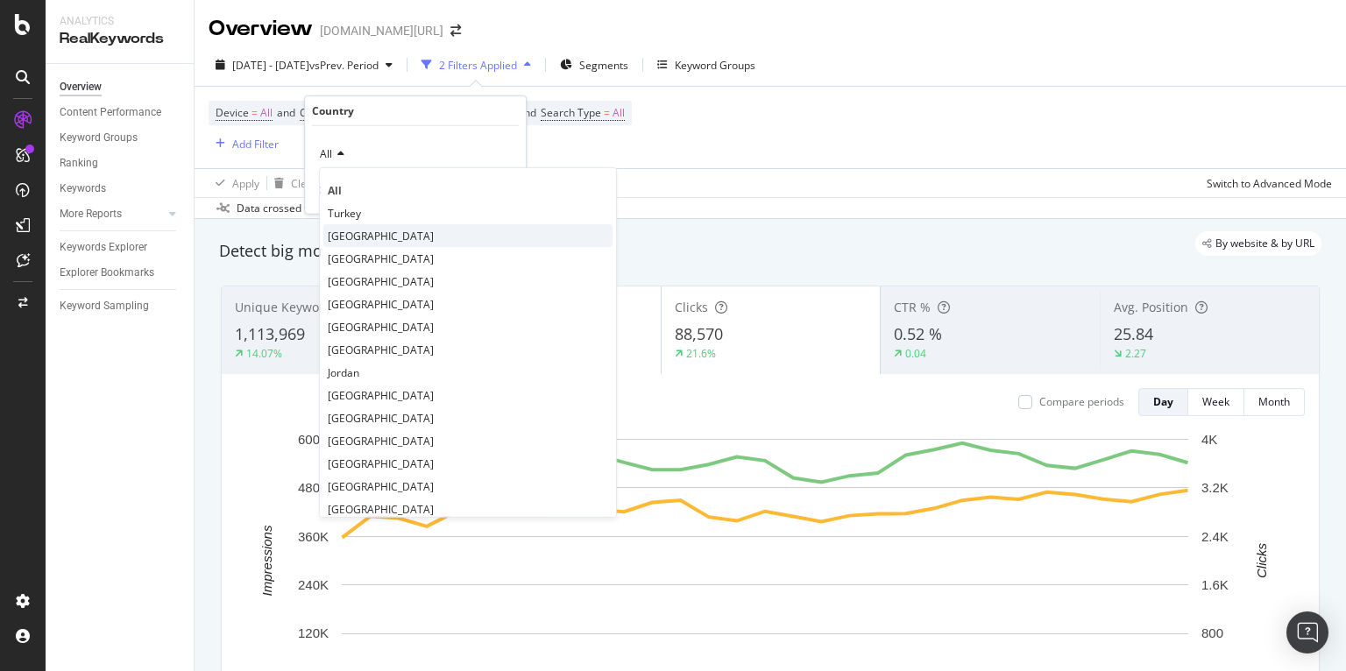
click at [367, 228] on span "[GEOGRAPHIC_DATA]" at bounding box center [381, 235] width 106 height 15
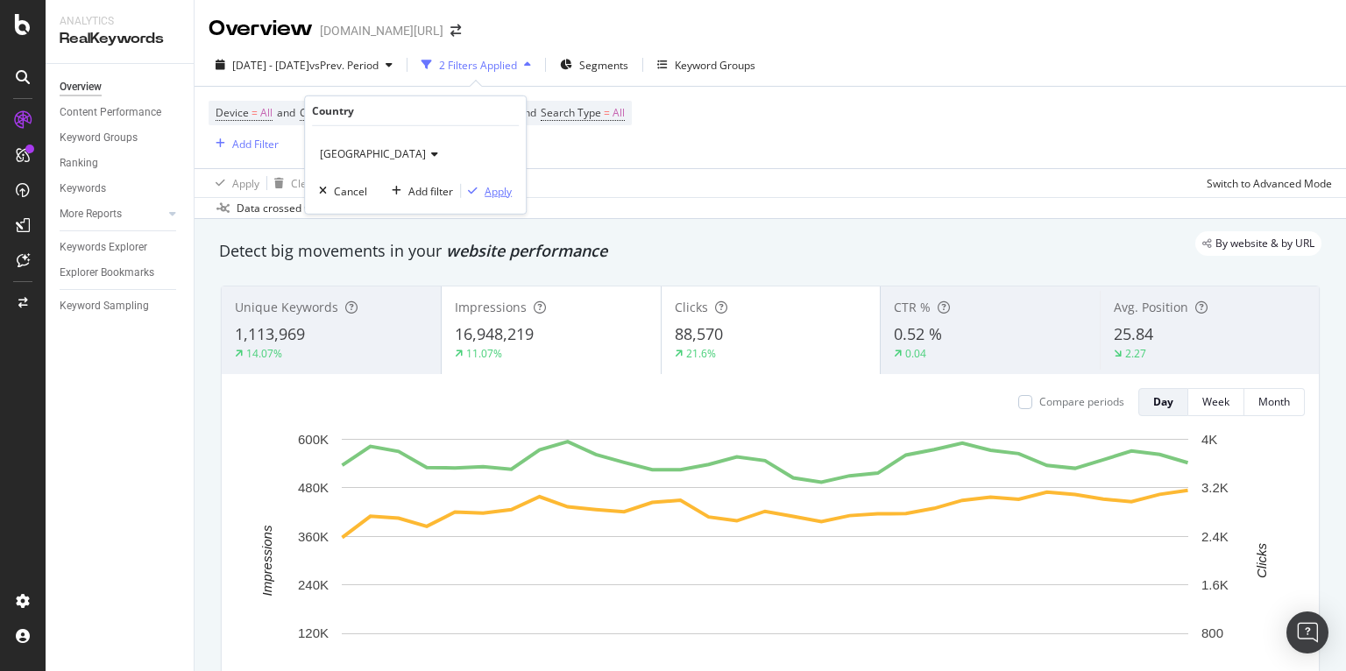
click at [500, 189] on div "Apply" at bounding box center [498, 190] width 27 height 15
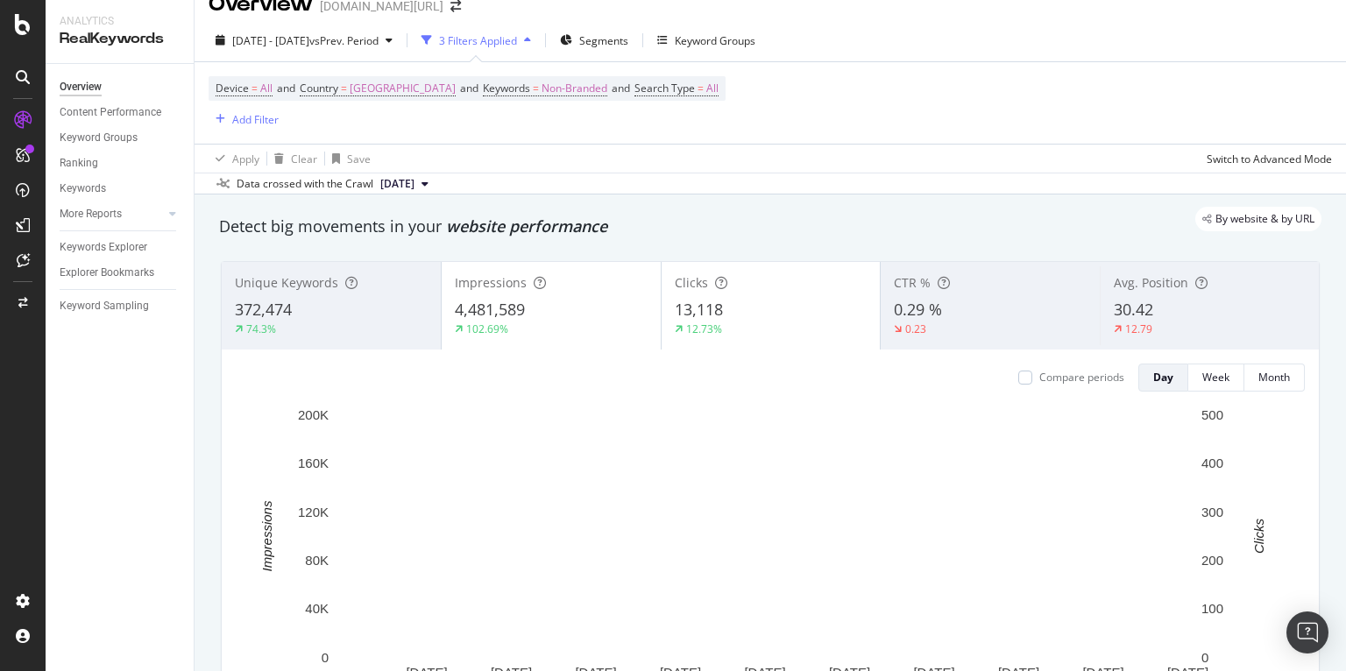
scroll to position [7, 0]
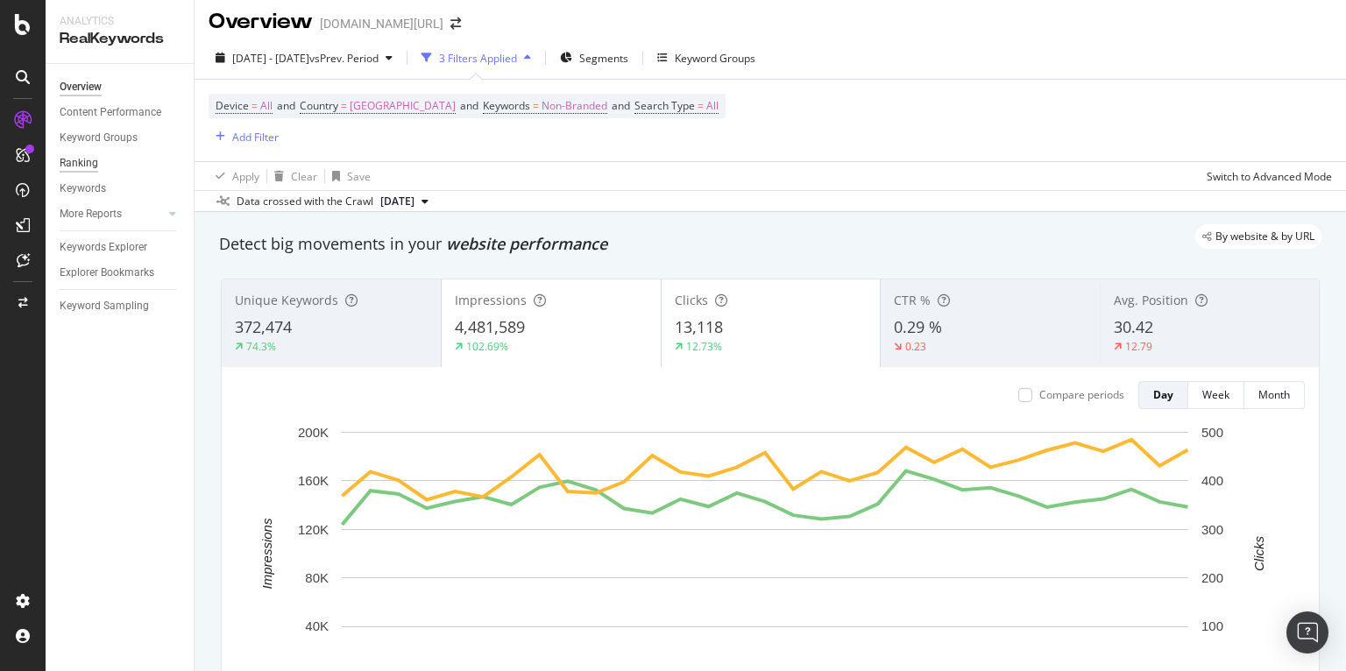
click at [79, 167] on div "Ranking" at bounding box center [79, 163] width 39 height 18
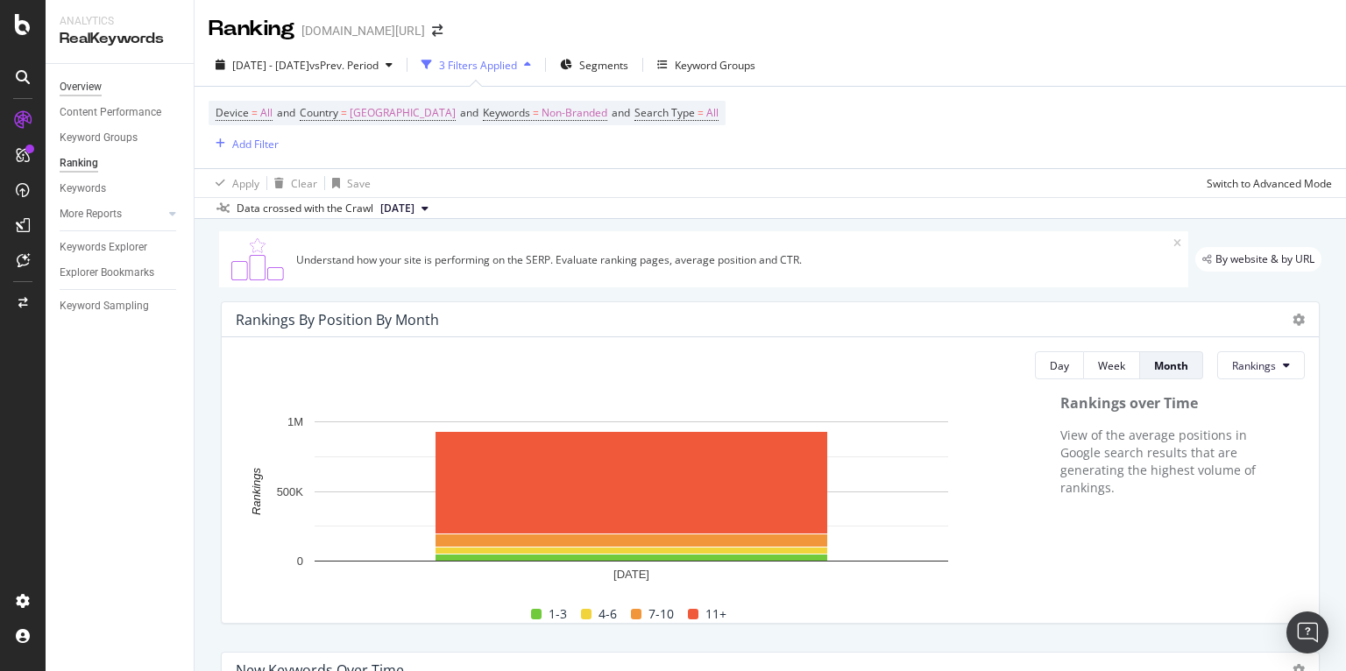
click at [81, 81] on div "Overview" at bounding box center [81, 87] width 42 height 18
